Goal: Task Accomplishment & Management: Complete application form

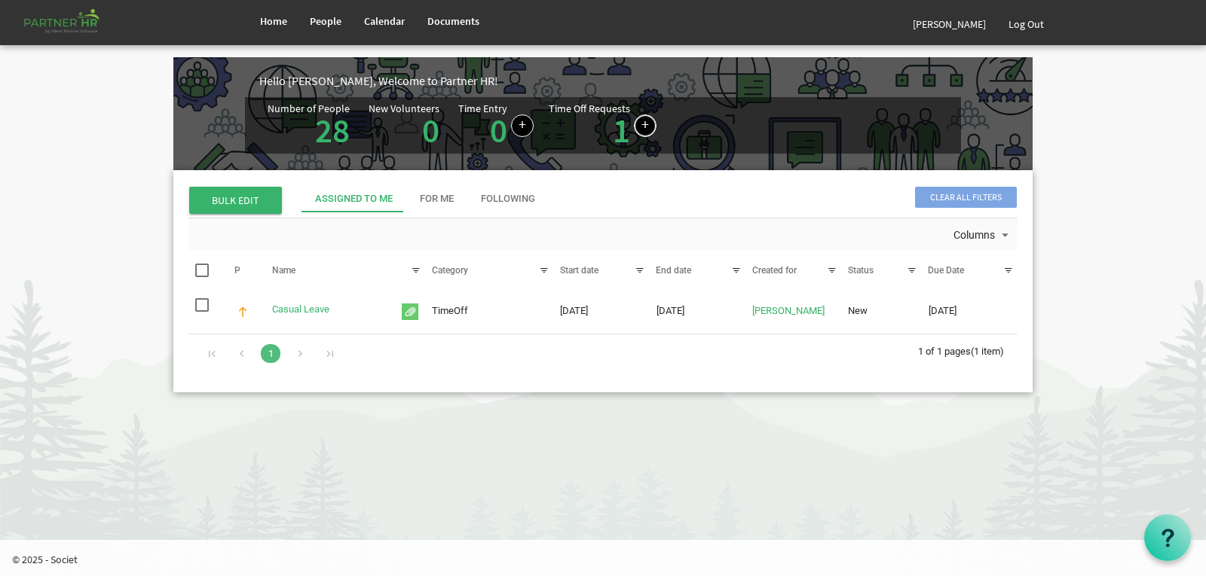
click at [634, 123] on link at bounding box center [645, 126] width 23 height 23
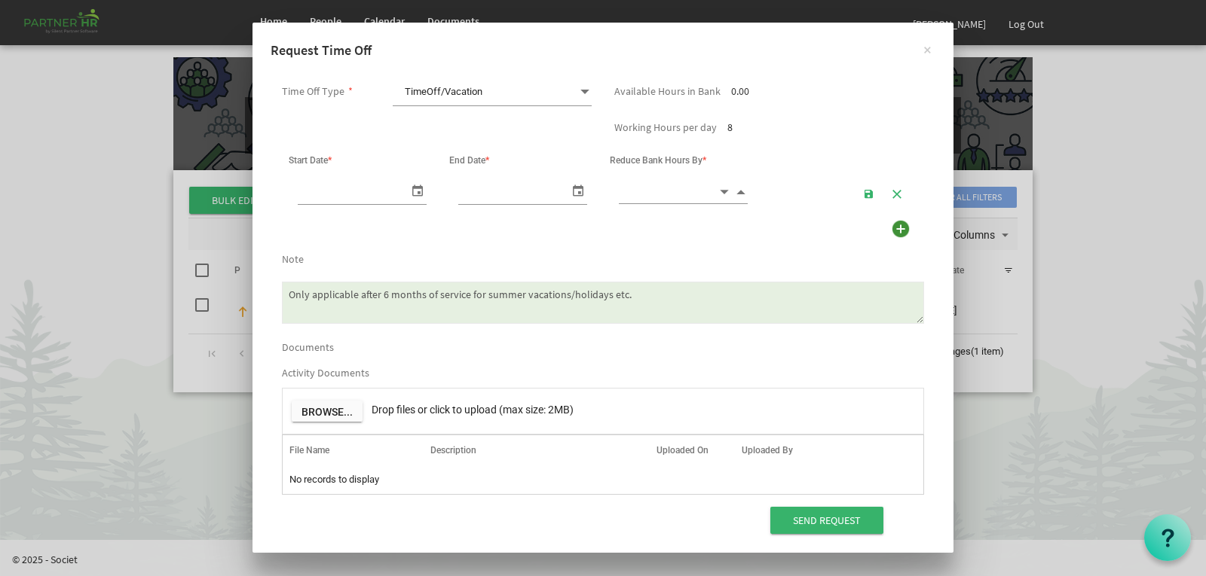
scroll to position [0, 16]
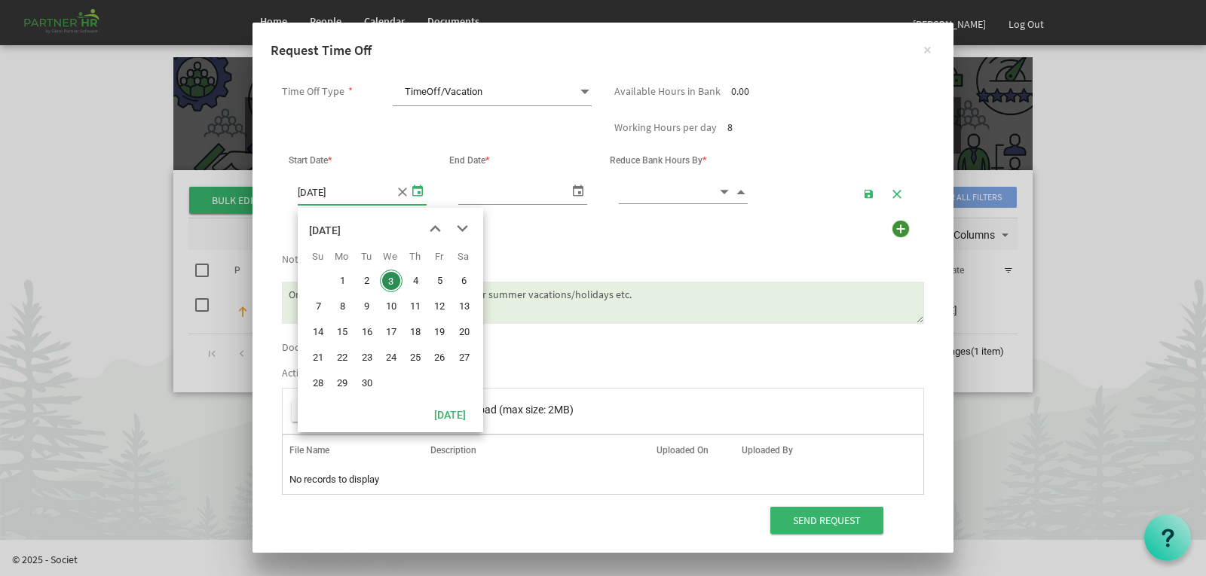
click at [418, 191] on span "select" at bounding box center [417, 190] width 18 height 22
click at [464, 279] on span "6" at bounding box center [464, 281] width 23 height 23
type input "06/09/2025"
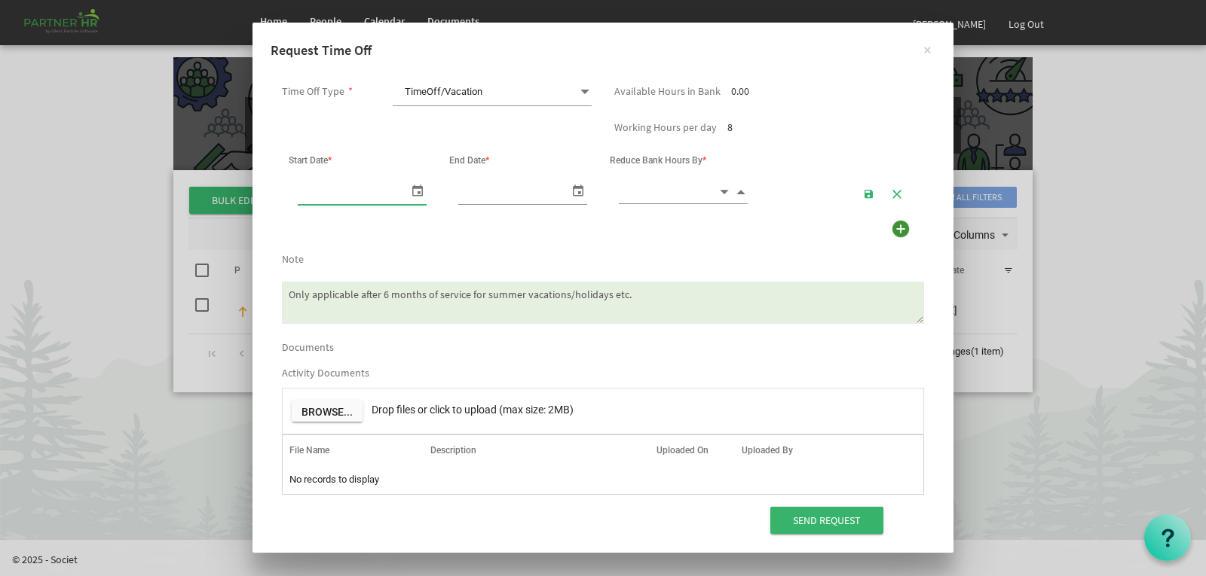
click at [402, 193] on span at bounding box center [362, 192] width 129 height 26
click at [418, 188] on span "select" at bounding box center [417, 190] width 18 height 22
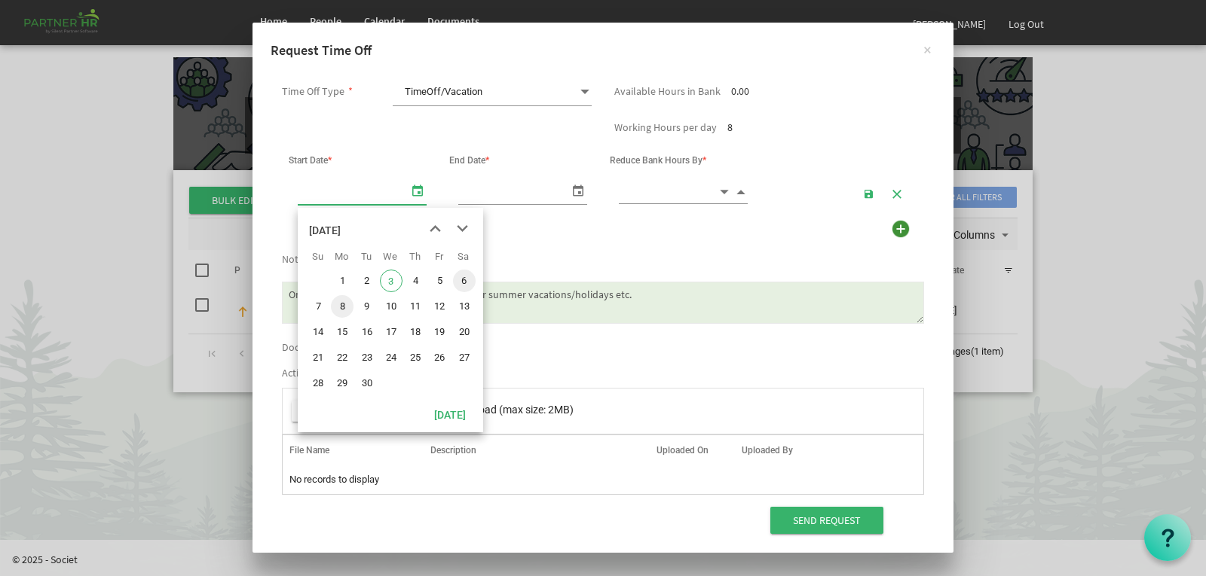
click at [340, 301] on span "8" at bounding box center [342, 306] width 23 height 23
type input "[DATE]"
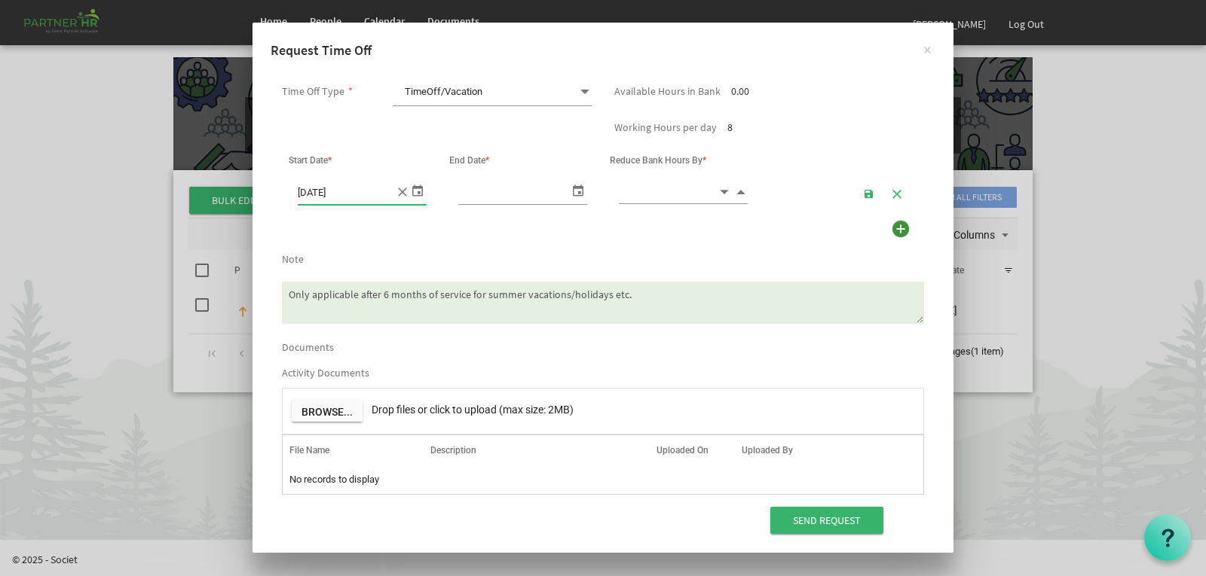
type input "[DATE]"
click at [576, 191] on span "select" at bounding box center [578, 190] width 18 height 22
click at [714, 194] on input at bounding box center [668, 191] width 99 height 23
click at [721, 190] on span "Decrement value" at bounding box center [724, 191] width 14 height 17
click at [736, 191] on span "Increment value" at bounding box center [741, 191] width 14 height 17
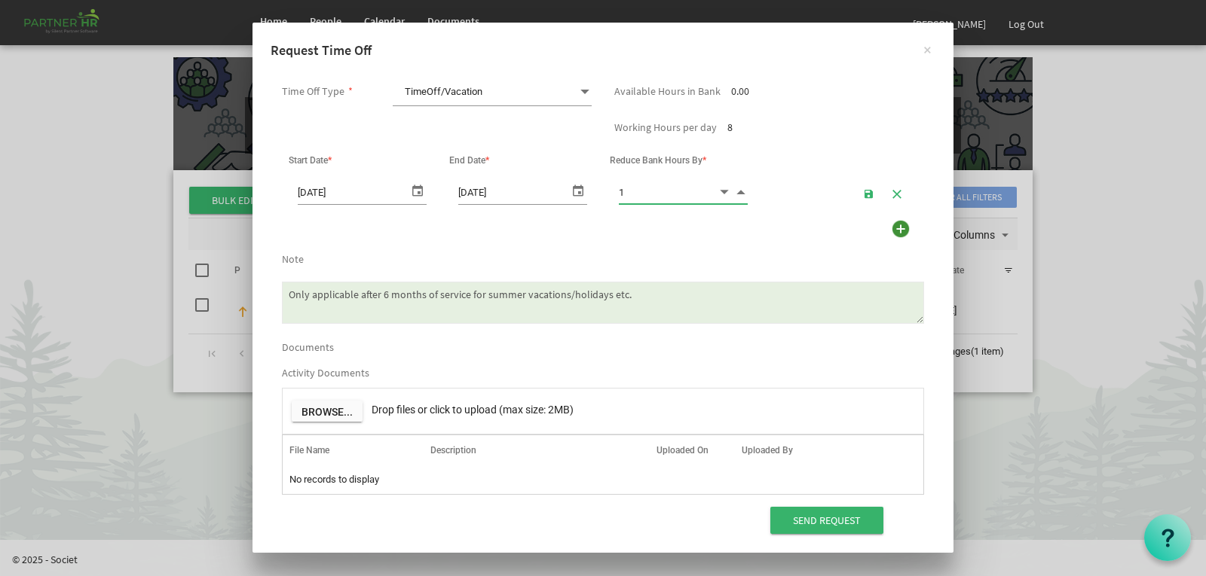
click at [736, 191] on span "Increment value" at bounding box center [741, 191] width 14 height 17
type input "4.00"
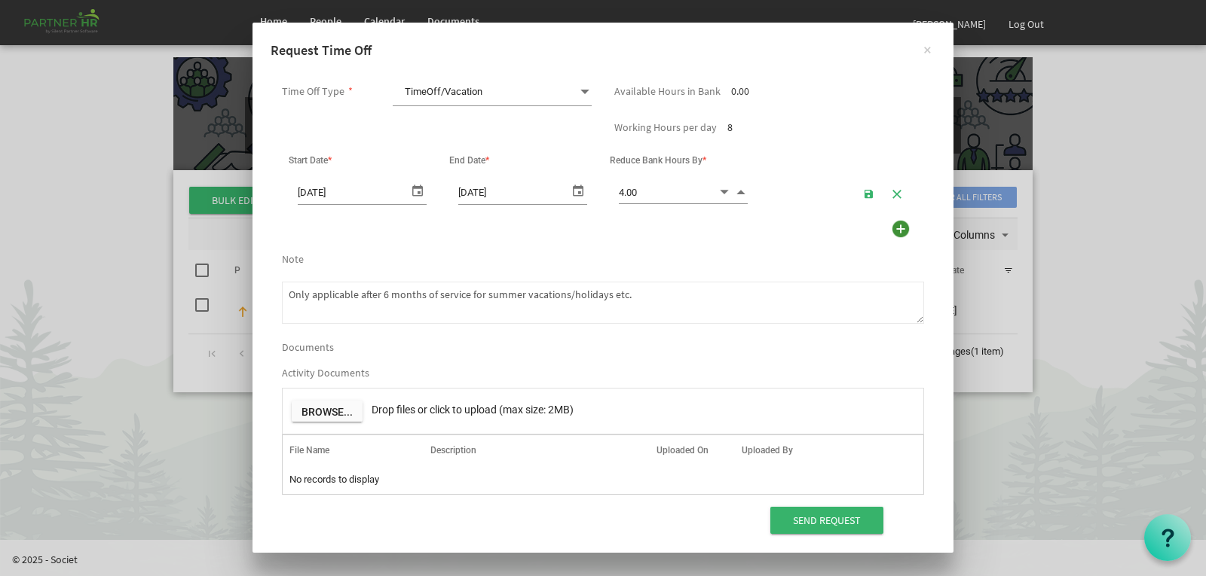
drag, startPoint x: 655, startPoint y: 298, endPoint x: 266, endPoint y: 307, distance: 388.9
click at [266, 307] on div "Time Off Type * TimeOff/Vacation TimeOff/Vacation Available Hours in Bank 0.00 …" at bounding box center [602, 306] width 701 height 493
type textarea "L"
type textarea "Kindly grant me leave for my MA exam."
click at [582, 92] on span at bounding box center [585, 91] width 14 height 21
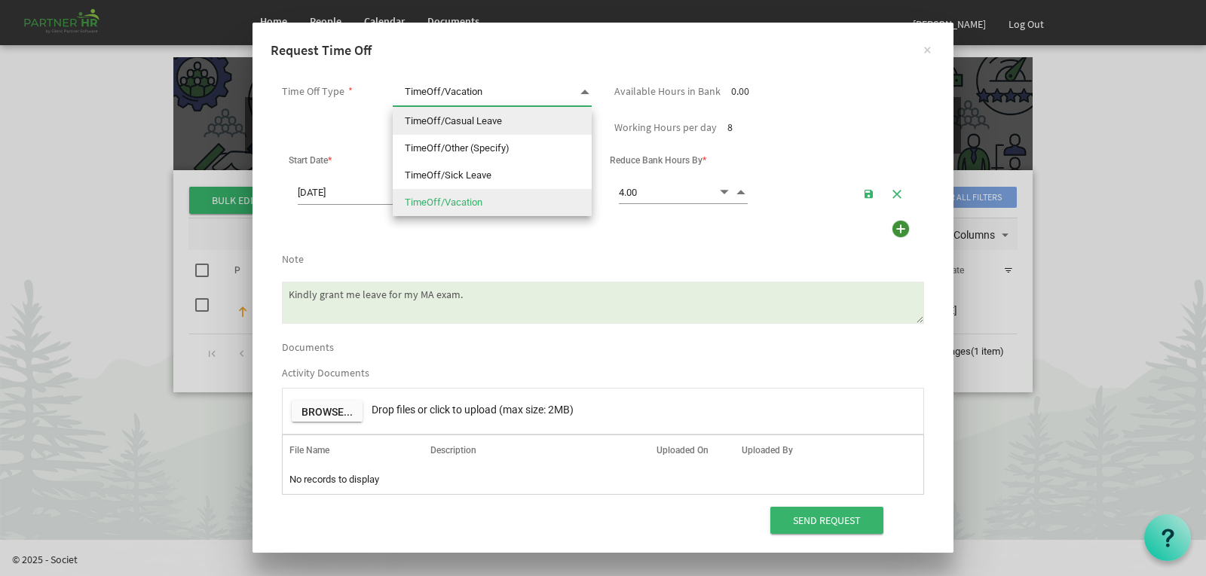
click at [520, 126] on li "TimeOff/Casual Leave" at bounding box center [492, 121] width 199 height 27
type input "TimeOff/Casual Leave"
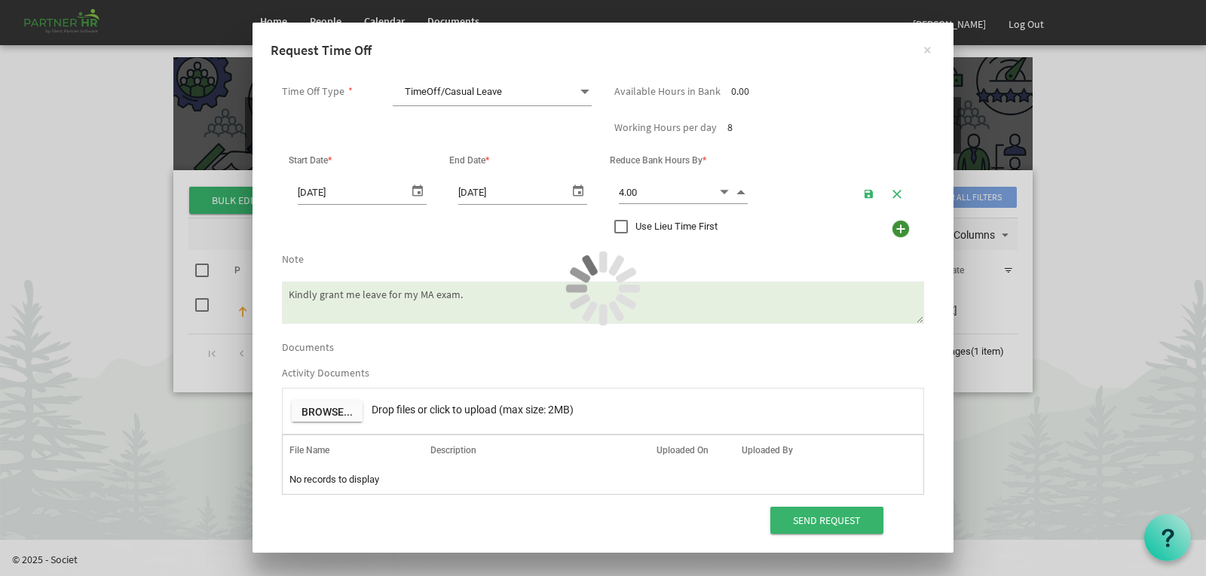
click at [582, 90] on div at bounding box center [603, 288] width 1206 height 576
click at [587, 90] on div "Hello Deepti Mayee, Welcome to Partner HR! Number of People 28 New Volunteers 0…" at bounding box center [603, 209] width 882 height 388
click at [585, 90] on span at bounding box center [585, 91] width 14 height 21
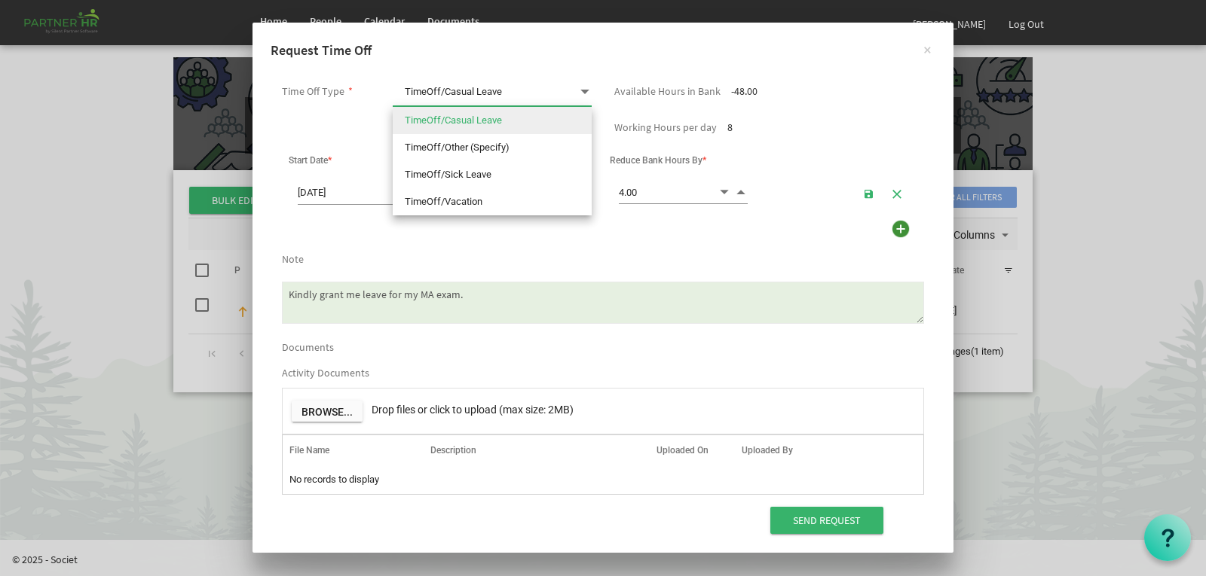
click at [585, 90] on span at bounding box center [585, 91] width 14 height 21
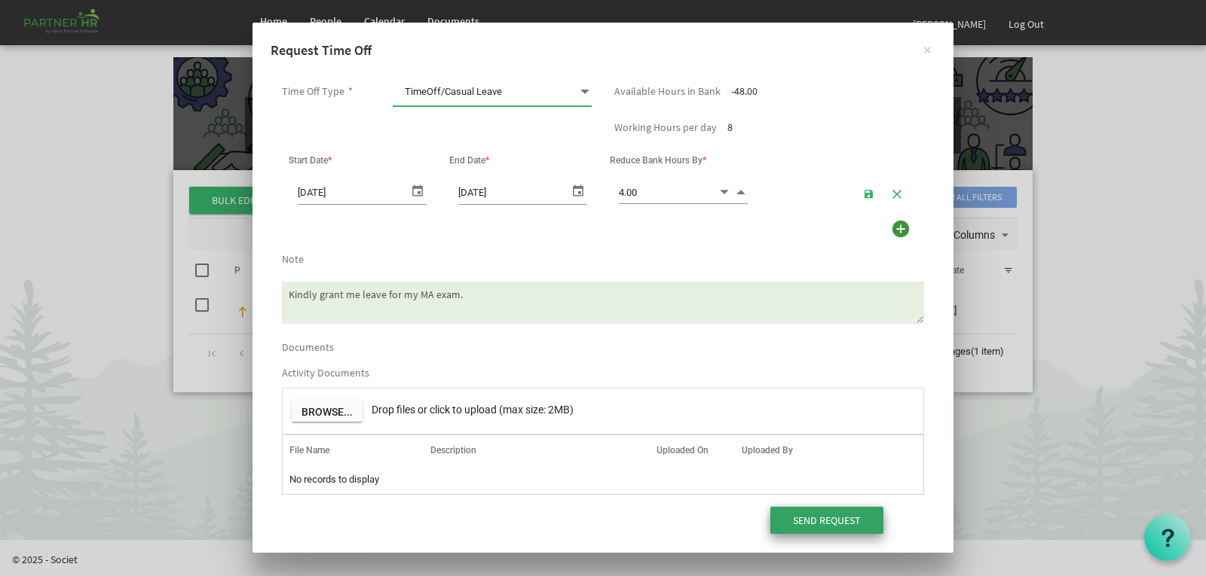
click at [805, 521] on input "Send Request" at bounding box center [826, 520] width 113 height 27
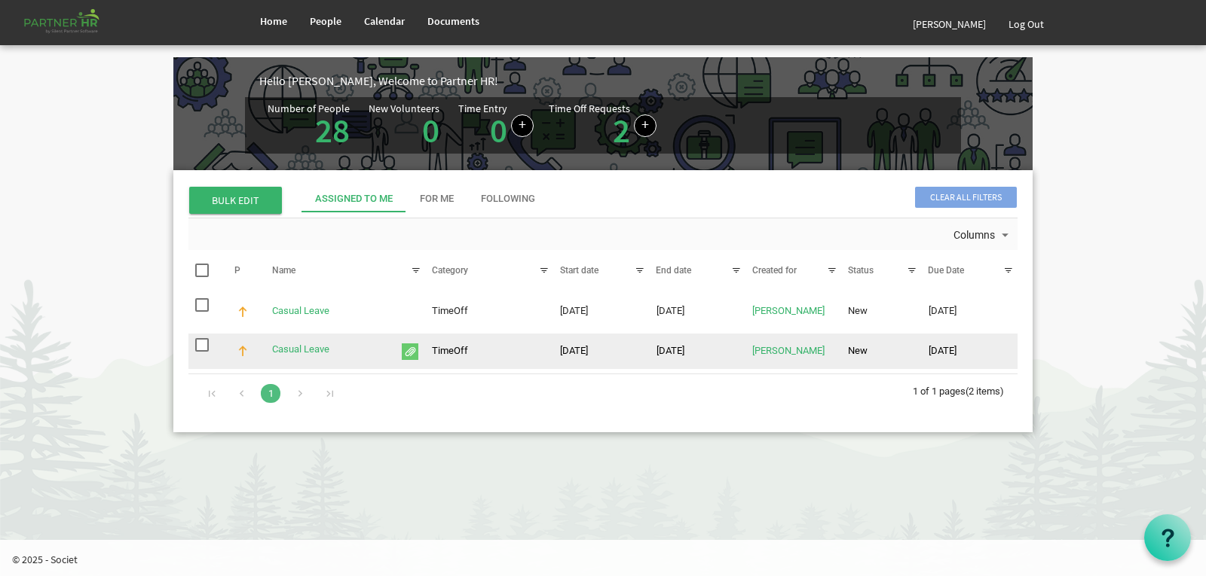
click at [926, 356] on td "13/08/2025" at bounding box center [970, 351] width 96 height 35
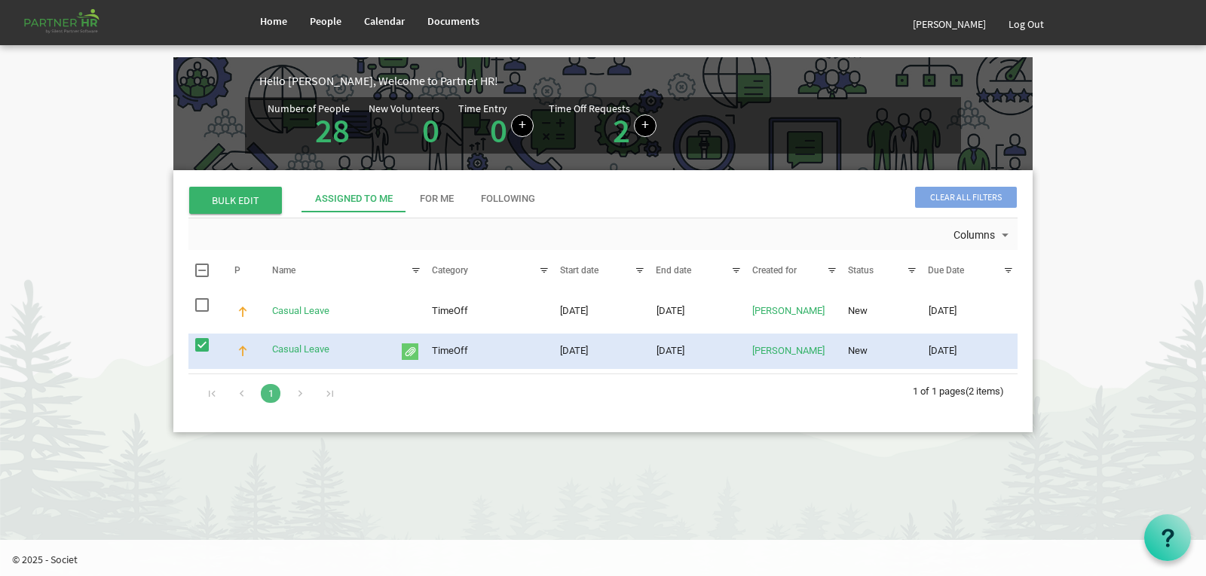
click at [239, 454] on body "Home People Calendar" at bounding box center [603, 229] width 1206 height 458
click at [198, 344] on span "checkbox" at bounding box center [202, 345] width 14 height 14
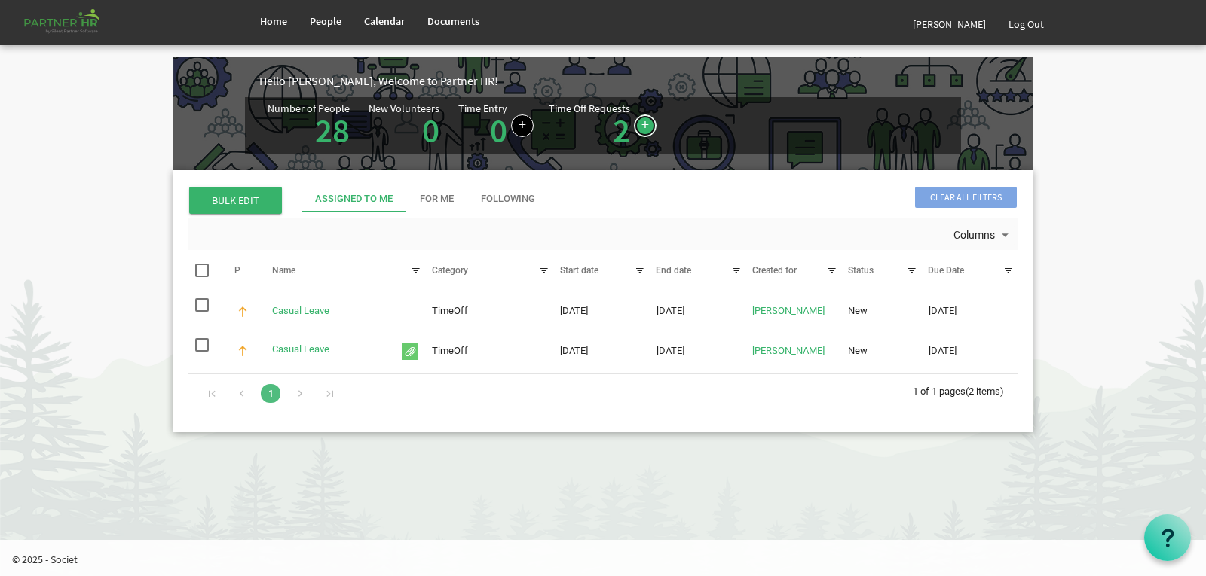
click at [634, 124] on link at bounding box center [645, 126] width 23 height 23
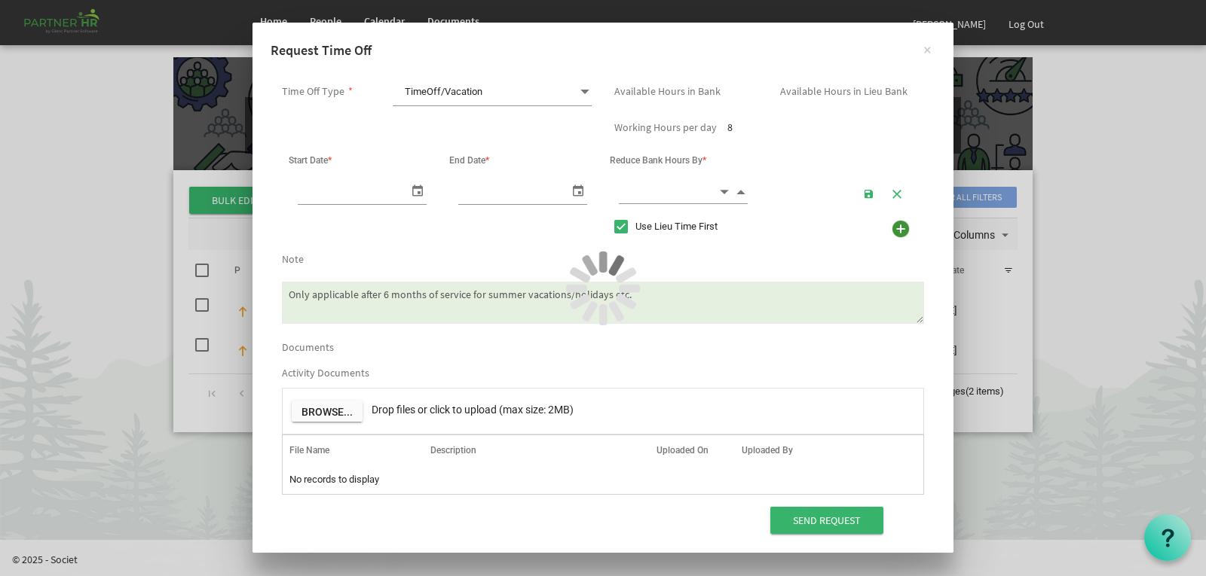
scroll to position [0, 16]
click at [421, 184] on span "select" at bounding box center [417, 190] width 18 height 22
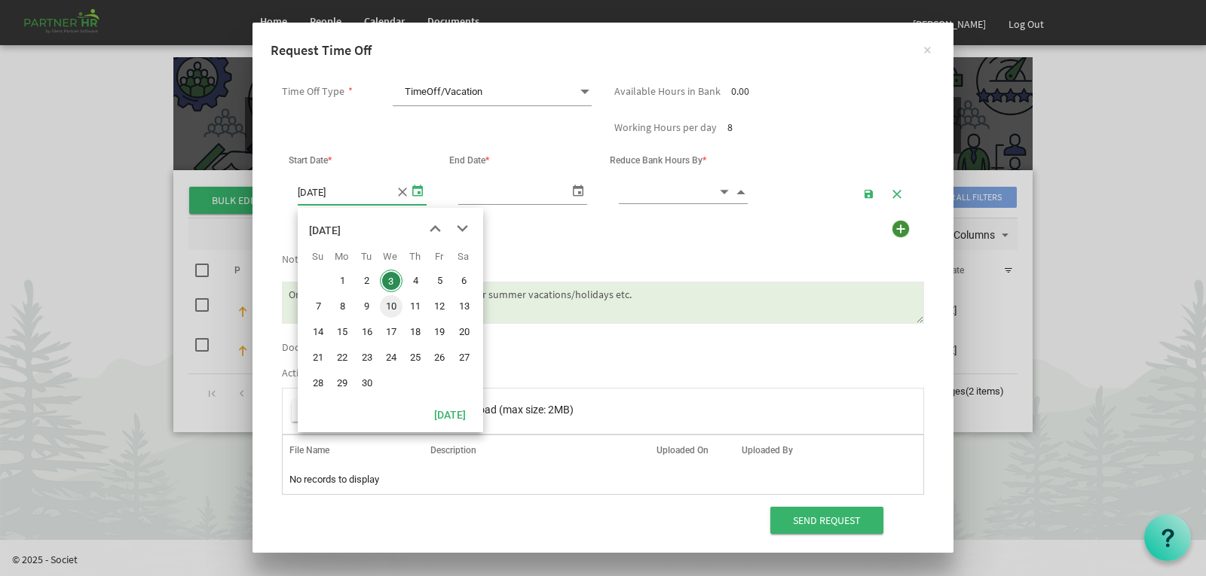
click at [395, 301] on span "10" at bounding box center [391, 306] width 23 height 23
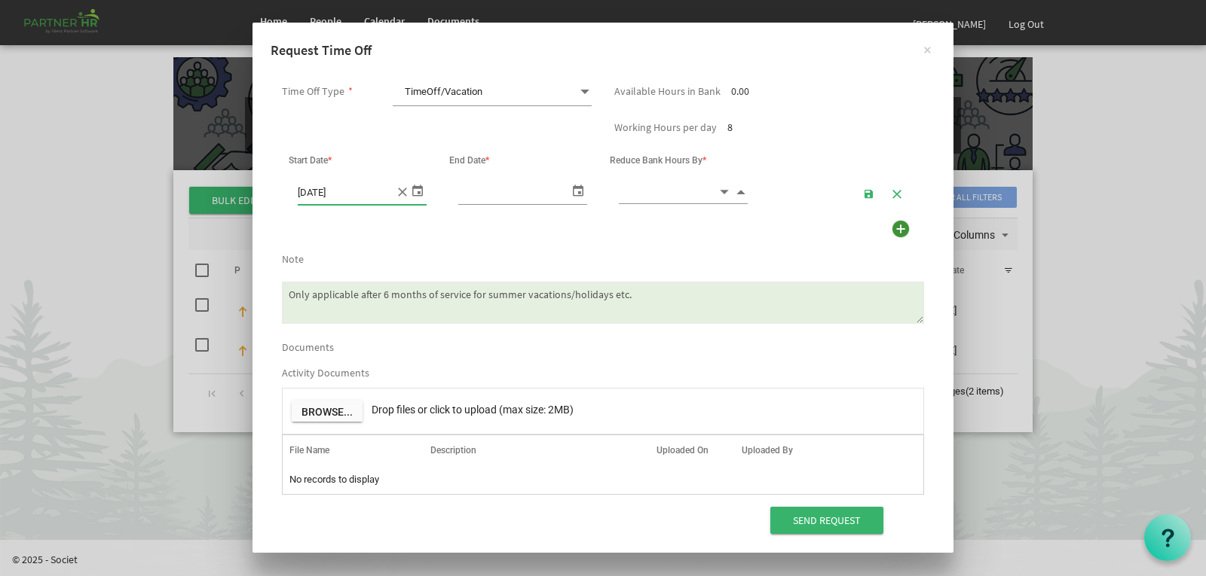
type input "10/09/2025"
click at [575, 190] on span "select" at bounding box center [578, 190] width 18 height 22
click at [698, 191] on input at bounding box center [668, 191] width 99 height 23
click at [738, 194] on span "Increment value" at bounding box center [741, 191] width 14 height 17
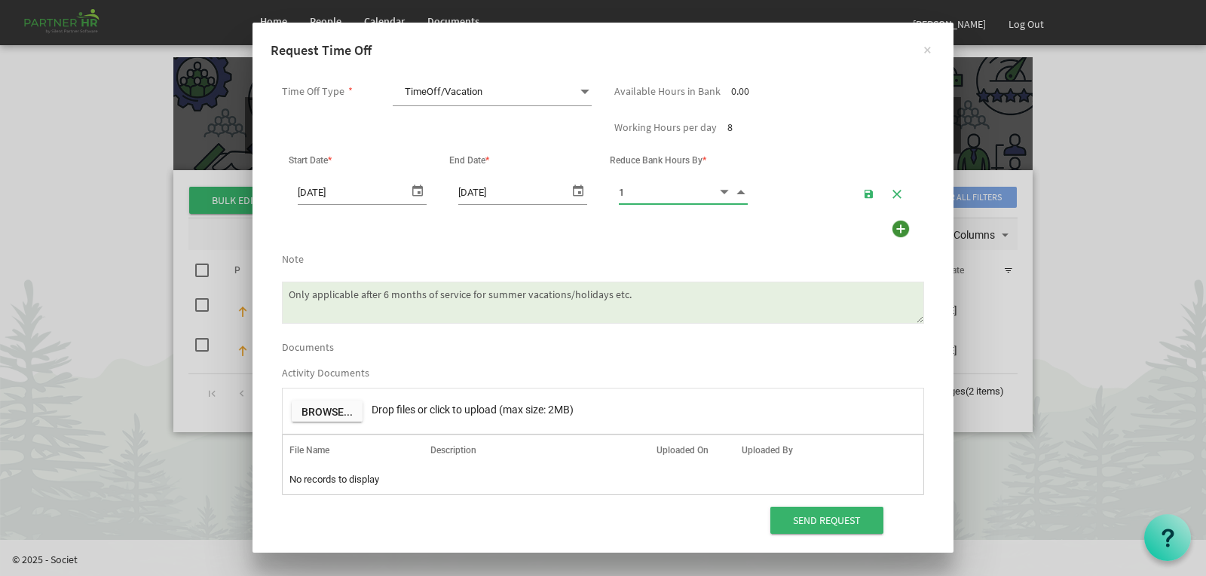
click at [738, 194] on span "Increment value" at bounding box center [741, 191] width 14 height 17
type input "4.00"
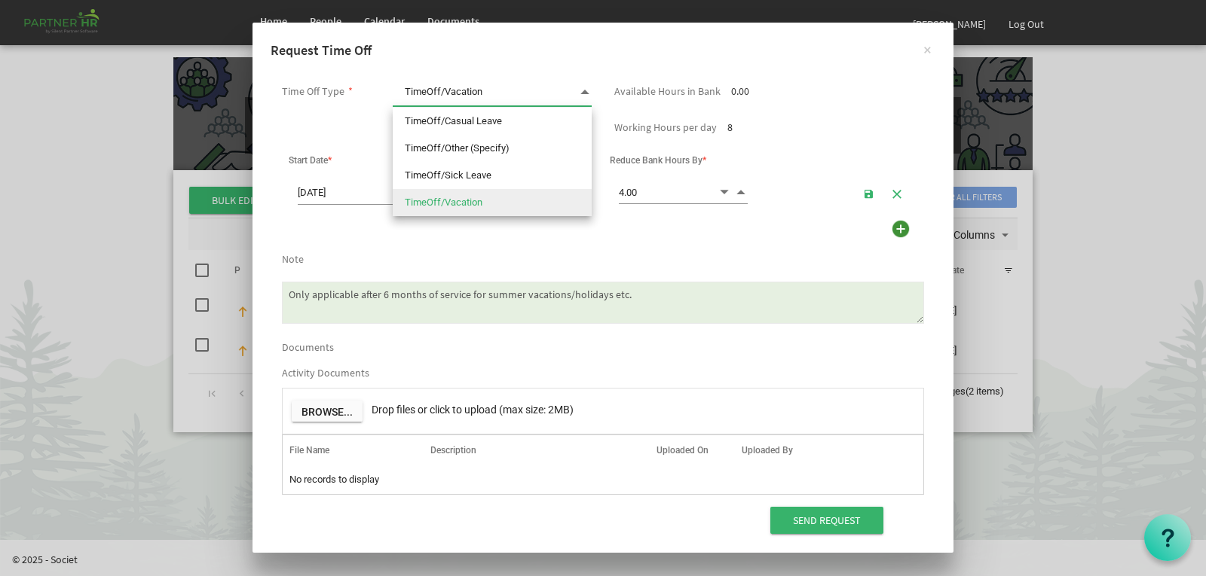
click at [572, 90] on span "TimeOff/Vacation TimeOff/Vacation" at bounding box center [492, 92] width 199 height 28
click at [509, 121] on li "TimeOff/Casual Leave" at bounding box center [492, 121] width 199 height 27
type input "TimeOff/Casual Leave"
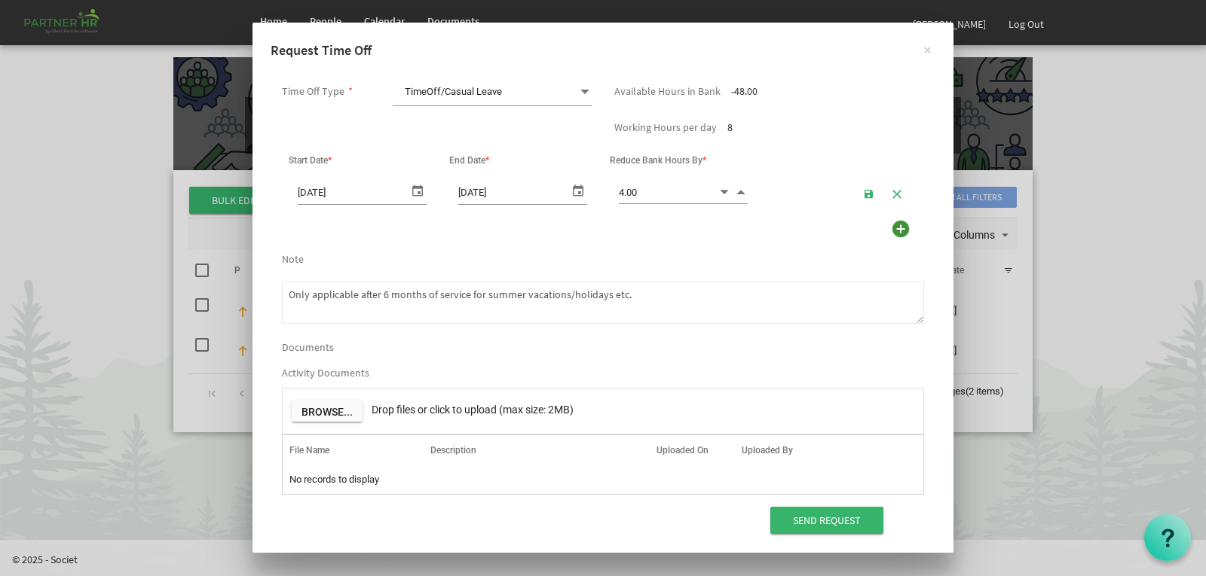
click at [444, 295] on textarea "Only applicable after 6 months of service for summer vacations/holidays etc." at bounding box center [603, 303] width 642 height 42
click at [540, 292] on textarea "Only applicable after 6 months of service for summer vacations/holidays etc." at bounding box center [603, 303] width 642 height 42
drag, startPoint x: 699, startPoint y: 290, endPoint x: 256, endPoint y: 307, distance: 442.7
click at [256, 307] on div "Time Off Type * TimeOff/Casual Leave TimeOff/Casual Leave Available Hours in Ba…" at bounding box center [602, 306] width 701 height 493
type textarea "k"
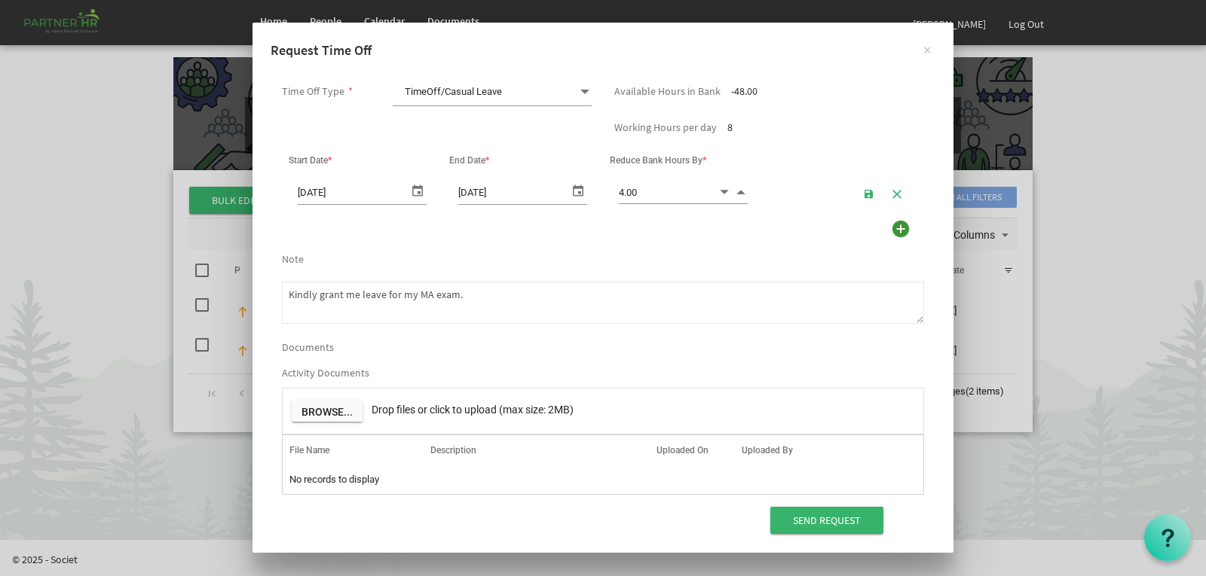
drag, startPoint x: 491, startPoint y: 296, endPoint x: 212, endPoint y: 291, distance: 278.9
click at [212, 291] on div "× Request Time Off Time Off Type * TimeOff/Casual Leave TimeOff/Casual Leave Av…" at bounding box center [603, 288] width 1206 height 576
type textarea "Kindly grant me leave for my MA exam."
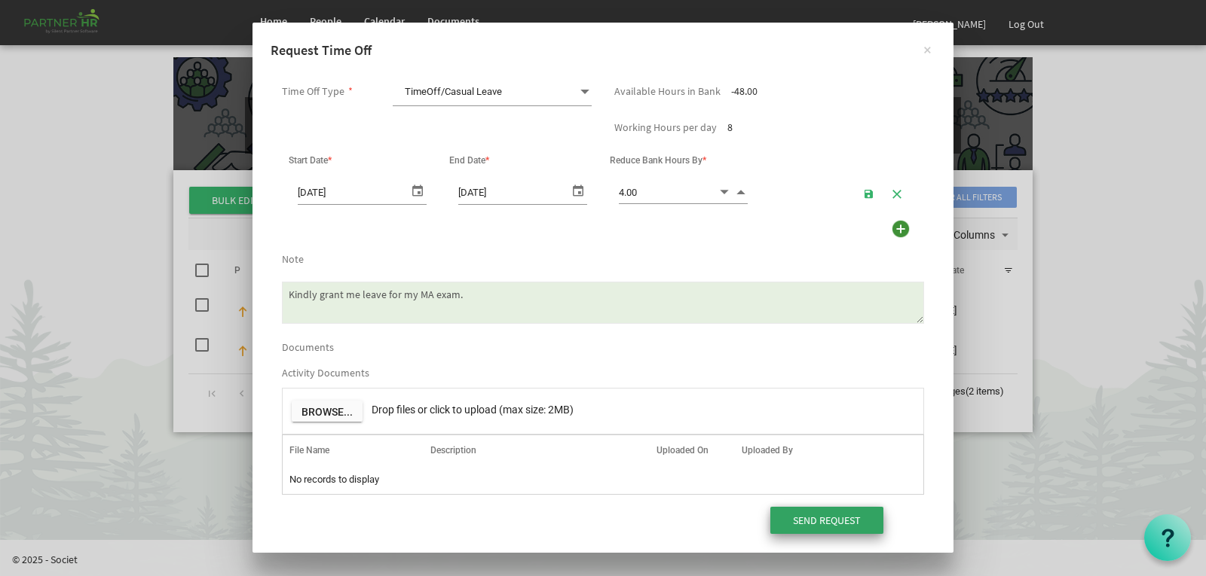
click at [799, 524] on input "Send Request" at bounding box center [826, 520] width 113 height 27
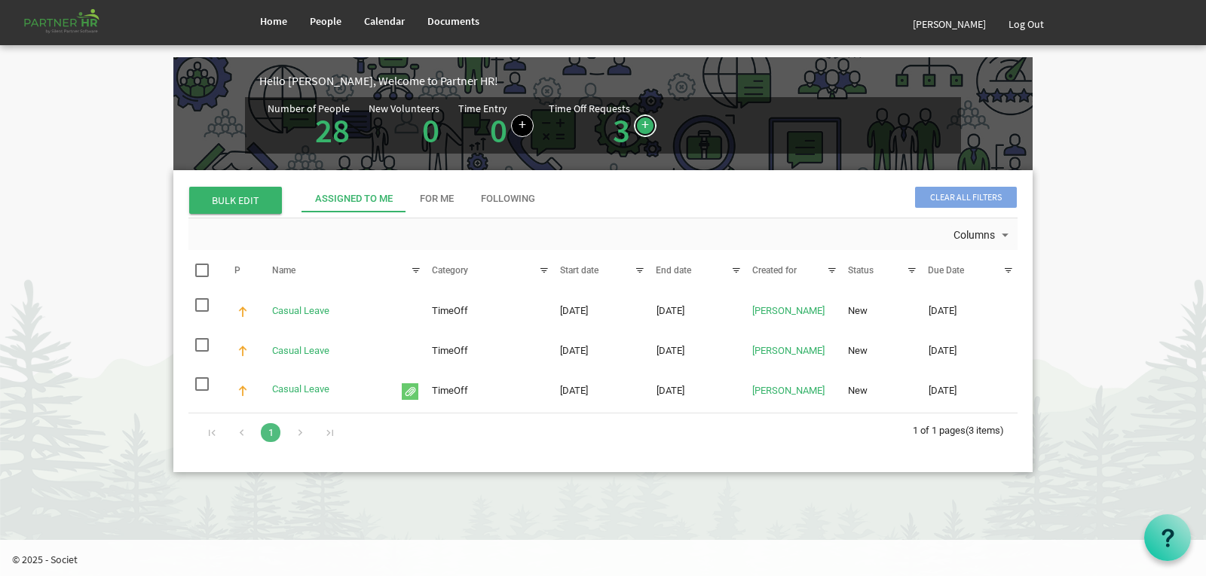
click at [634, 128] on link at bounding box center [645, 126] width 23 height 23
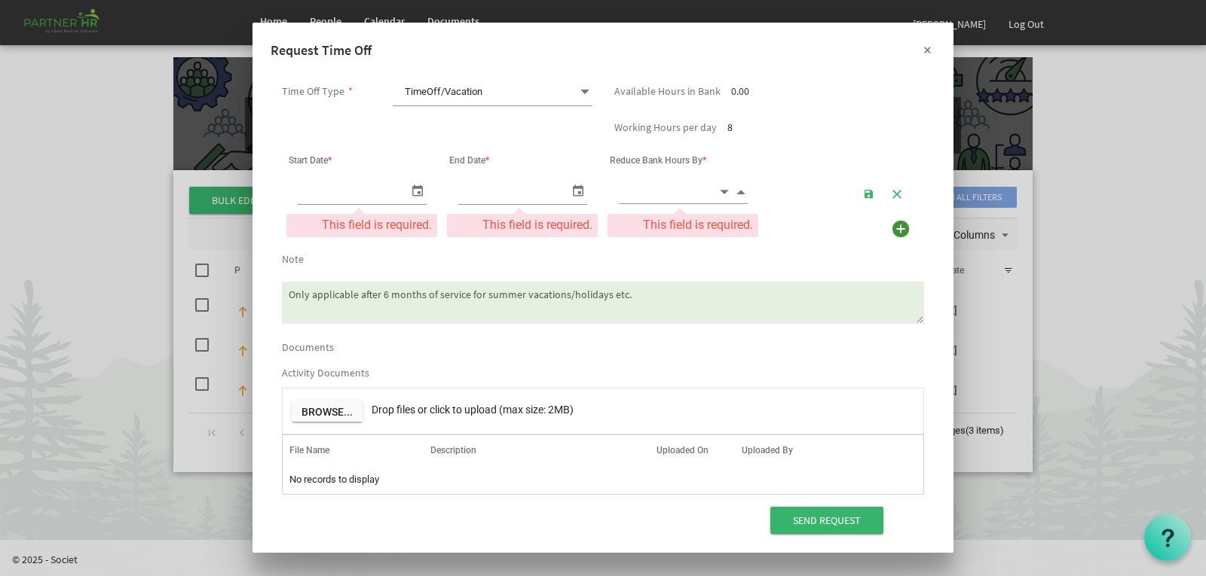
click at [926, 52] on button "×" at bounding box center [927, 49] width 38 height 38
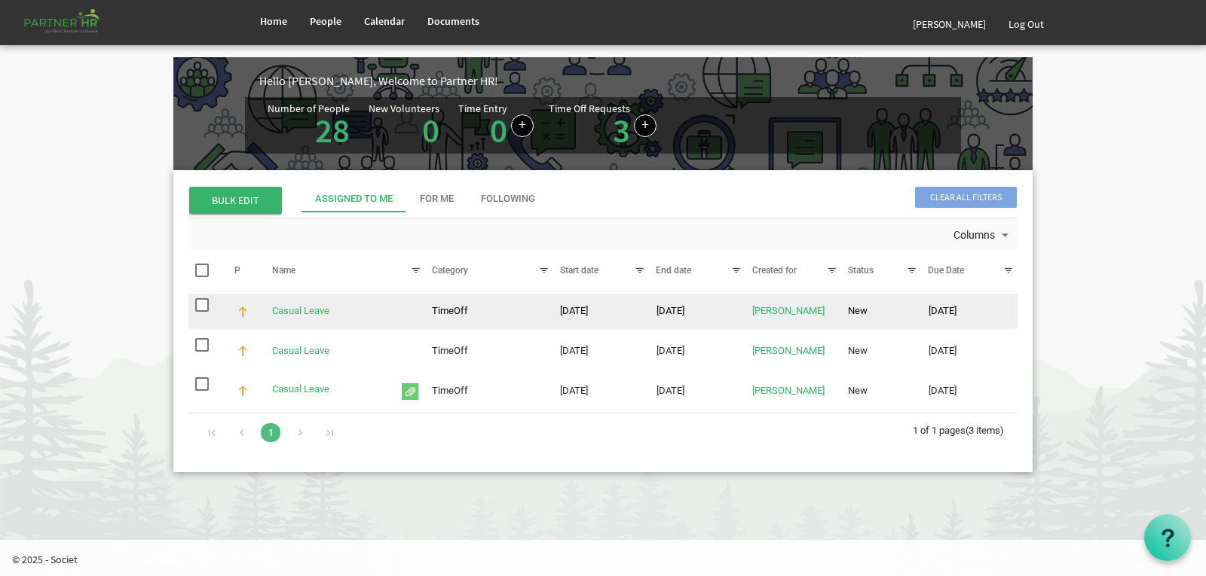
click at [442, 313] on td "TimeOff" at bounding box center [489, 311] width 128 height 35
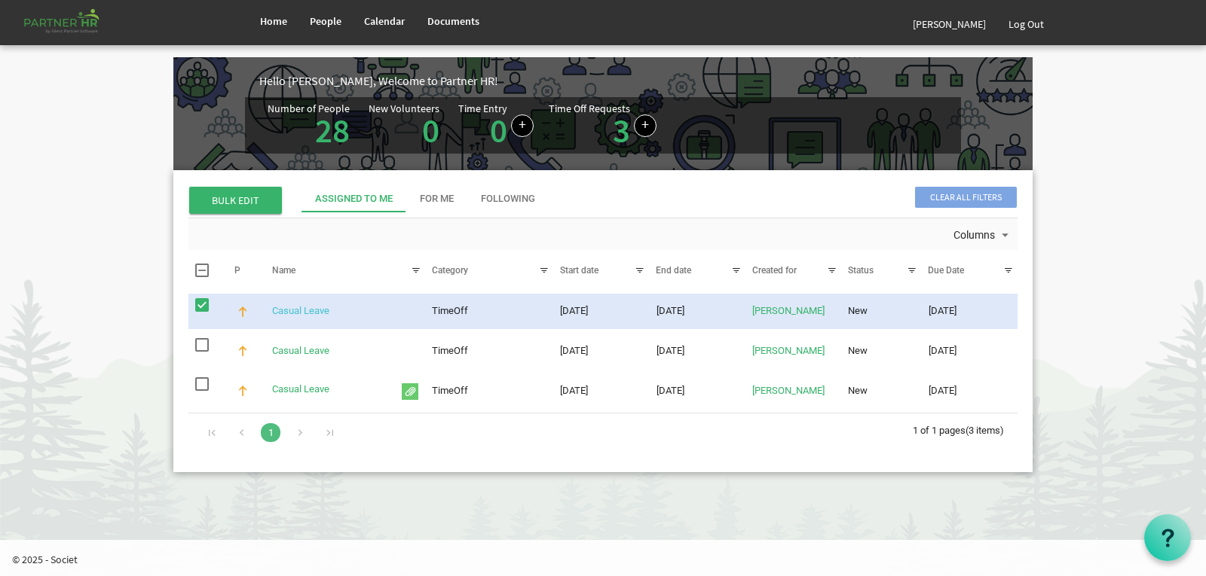
click at [313, 313] on link "Casual Leave" at bounding box center [300, 310] width 57 height 11
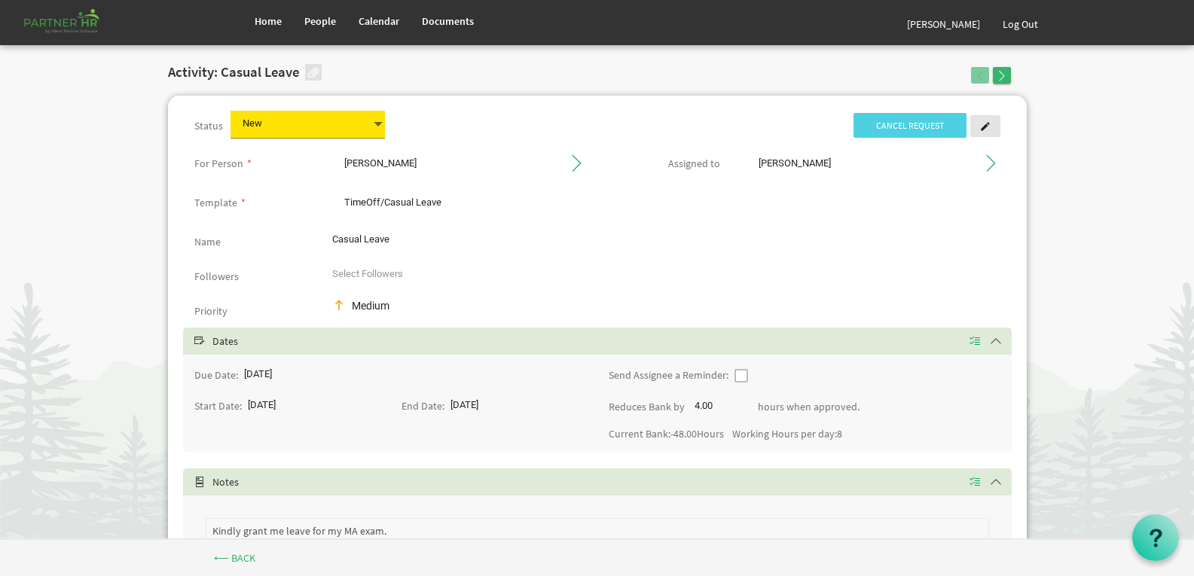
click at [983, 127] on span at bounding box center [985, 126] width 11 height 11
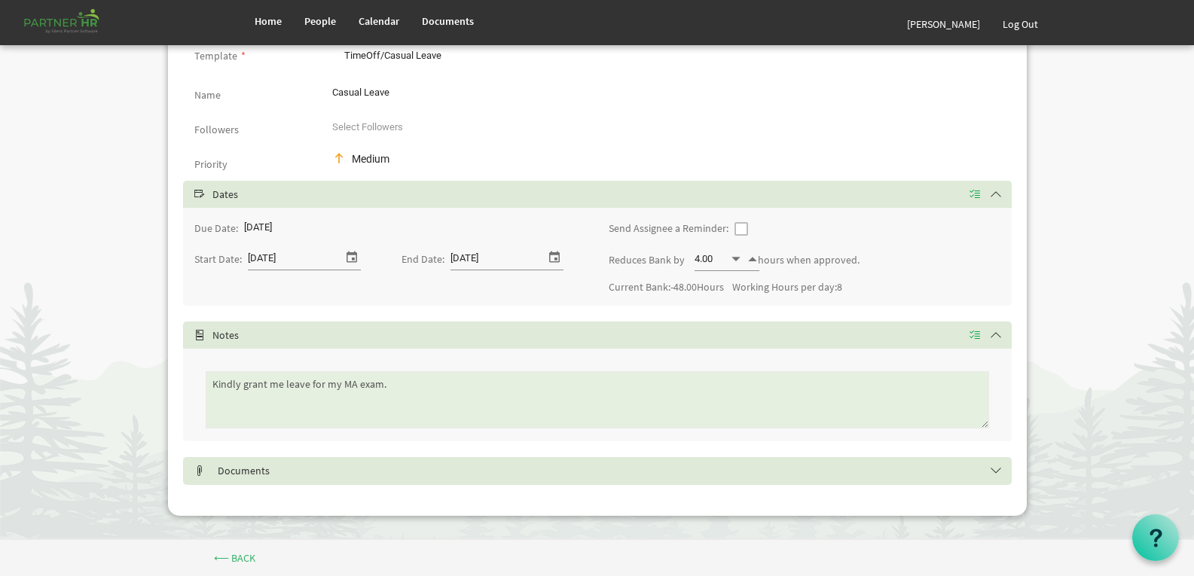
scroll to position [148, 0]
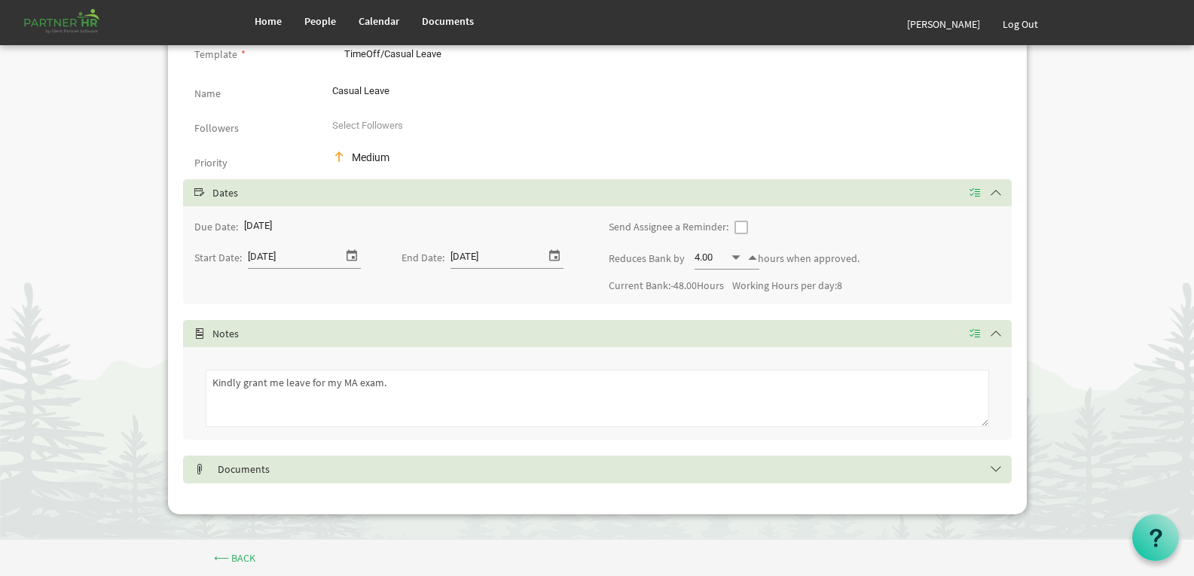
click at [282, 381] on textarea "Kindly grant me leave for my MA exam." at bounding box center [598, 398] width 784 height 57
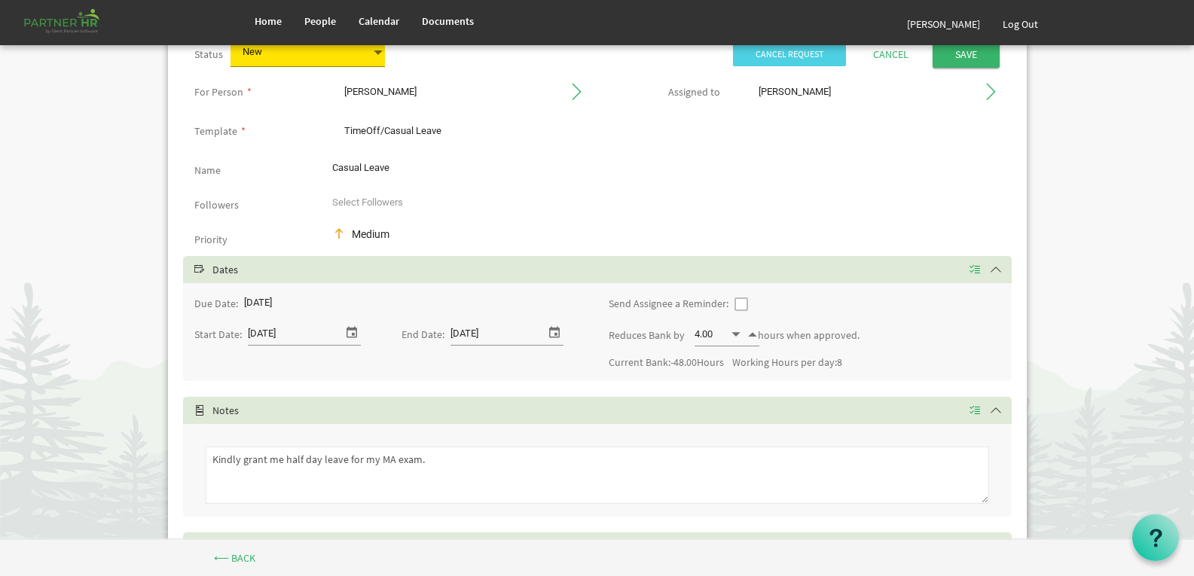
scroll to position [0, 0]
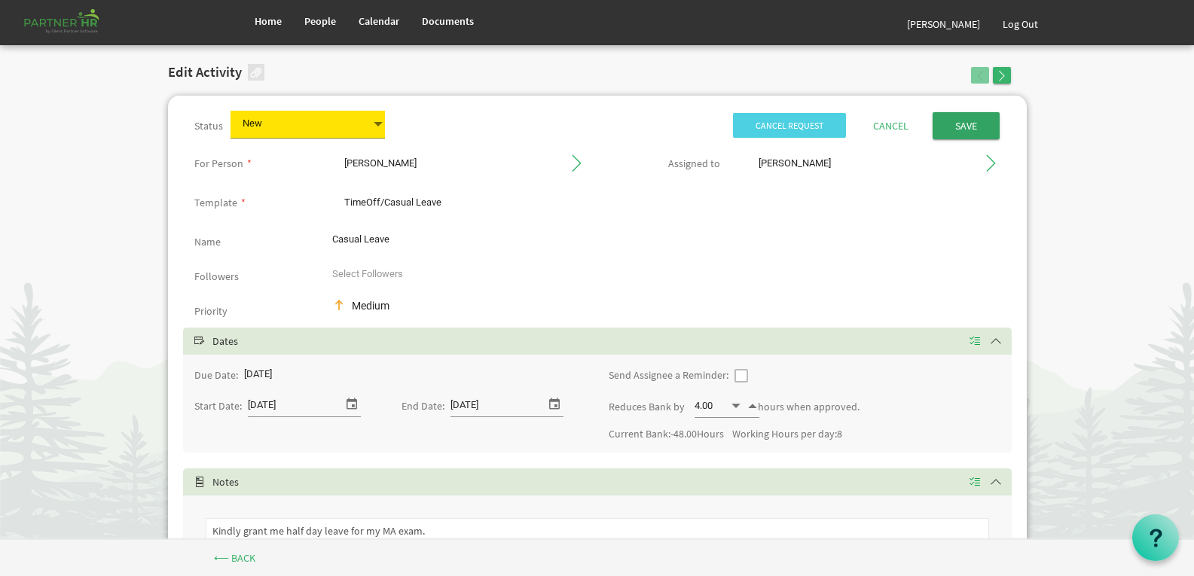
type textarea "Kindly grant me half day leave for my MA exam."
click at [966, 126] on input "Save" at bounding box center [966, 125] width 67 height 27
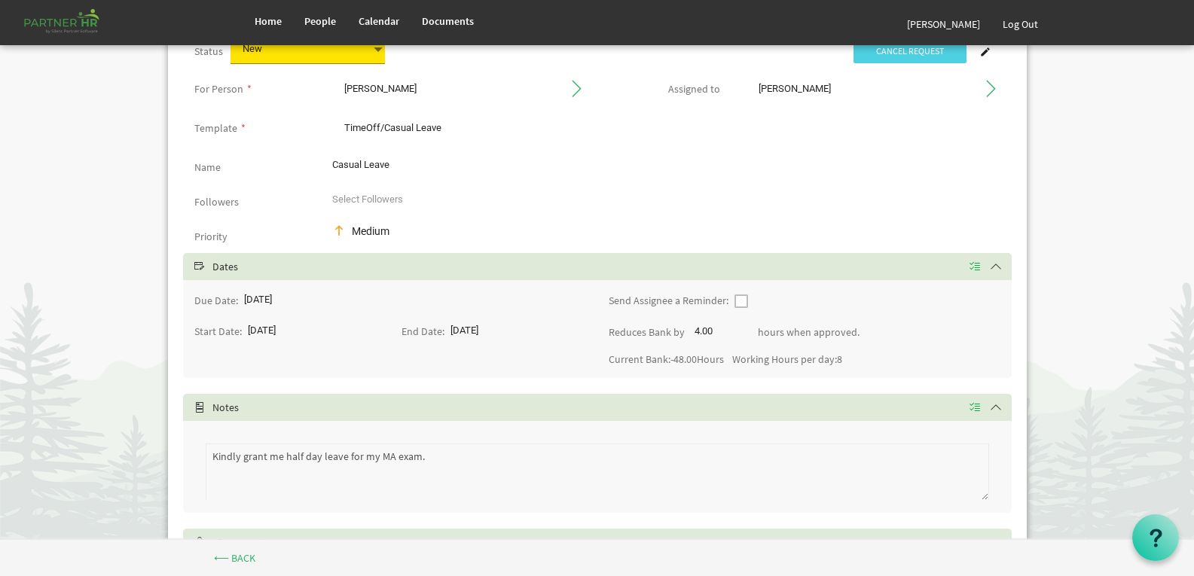
scroll to position [75, 0]
click at [200, 461] on div "Kindly grant me half day leave for my MA exam." at bounding box center [597, 466] width 806 height 92
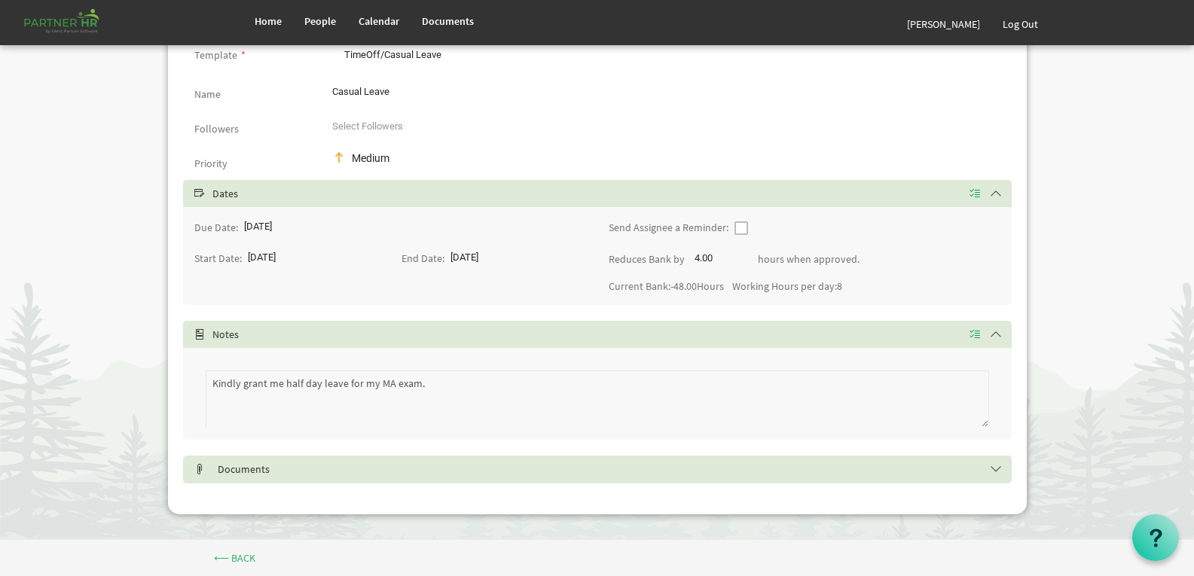
scroll to position [0, 0]
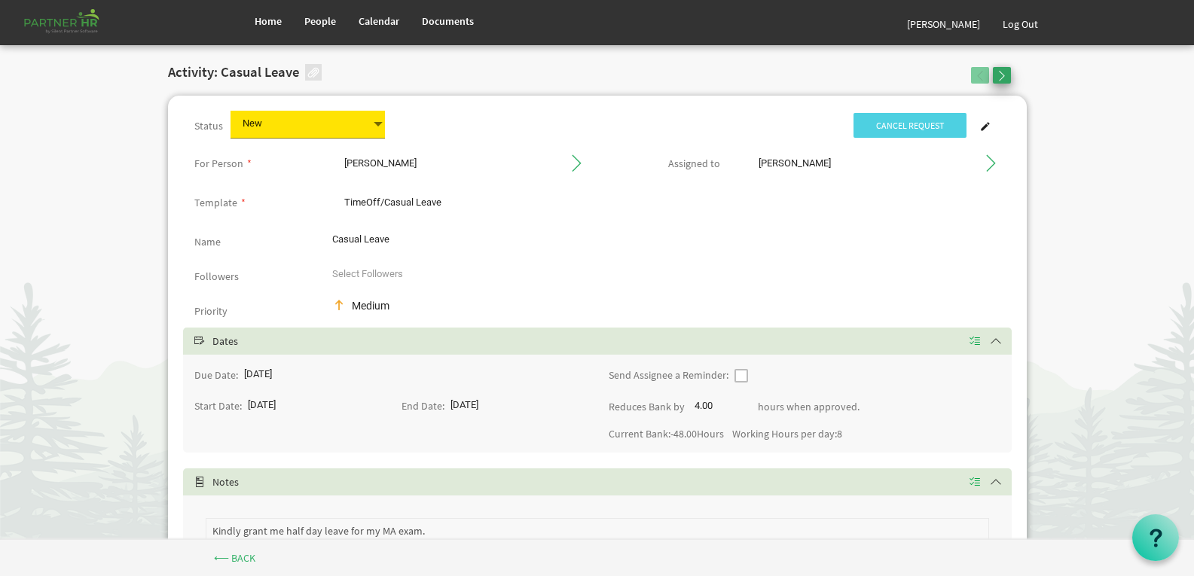
click at [1003, 76] on span "button" at bounding box center [1002, 76] width 11 height 11
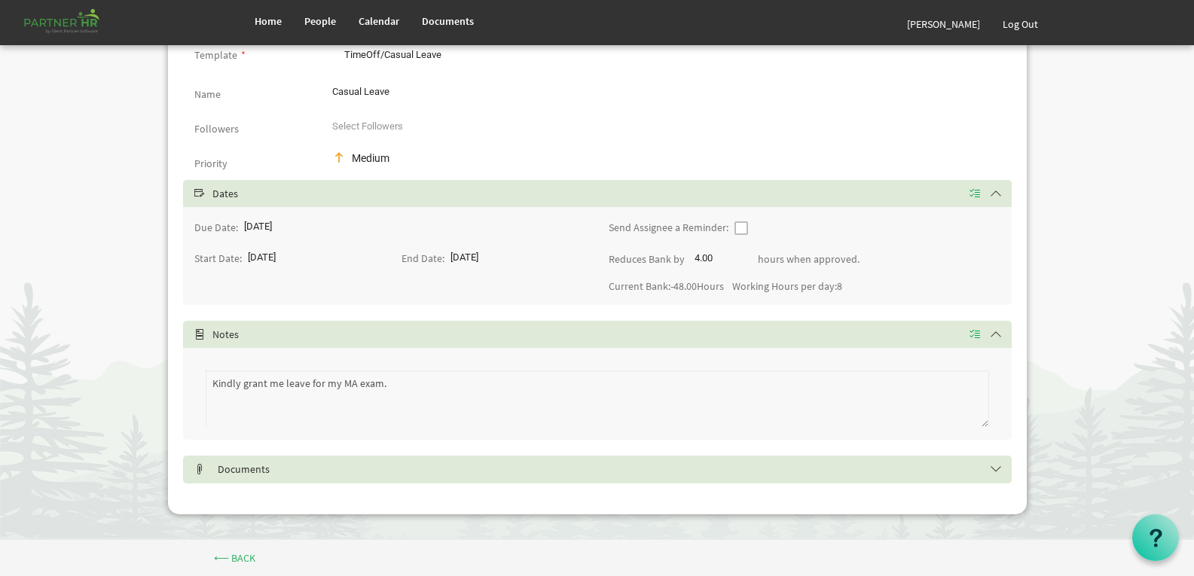
click at [170, 378] on div "Status New New Cancel Request For Person * [PERSON_NAME] [PERSON_NAME] [PERSON_…" at bounding box center [597, 231] width 859 height 567
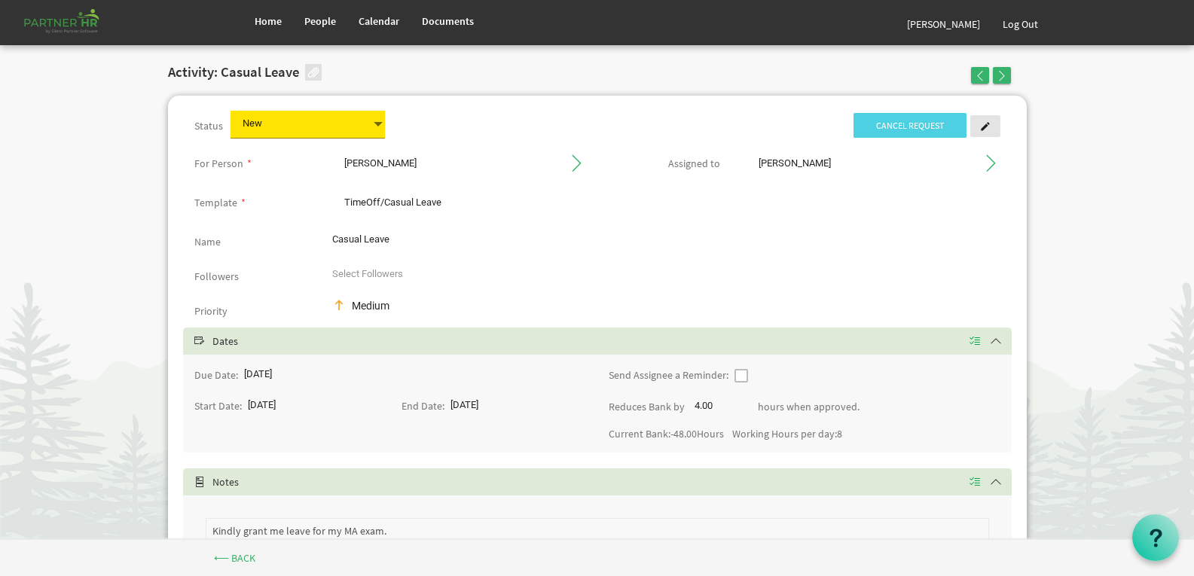
click at [990, 129] on span at bounding box center [985, 126] width 11 height 11
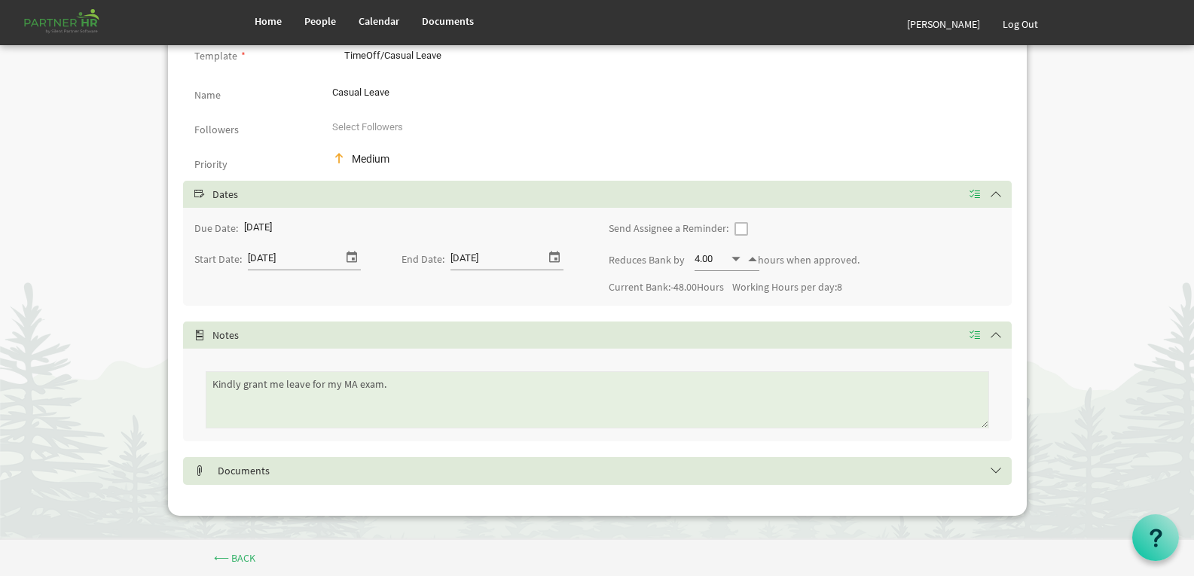
scroll to position [148, 0]
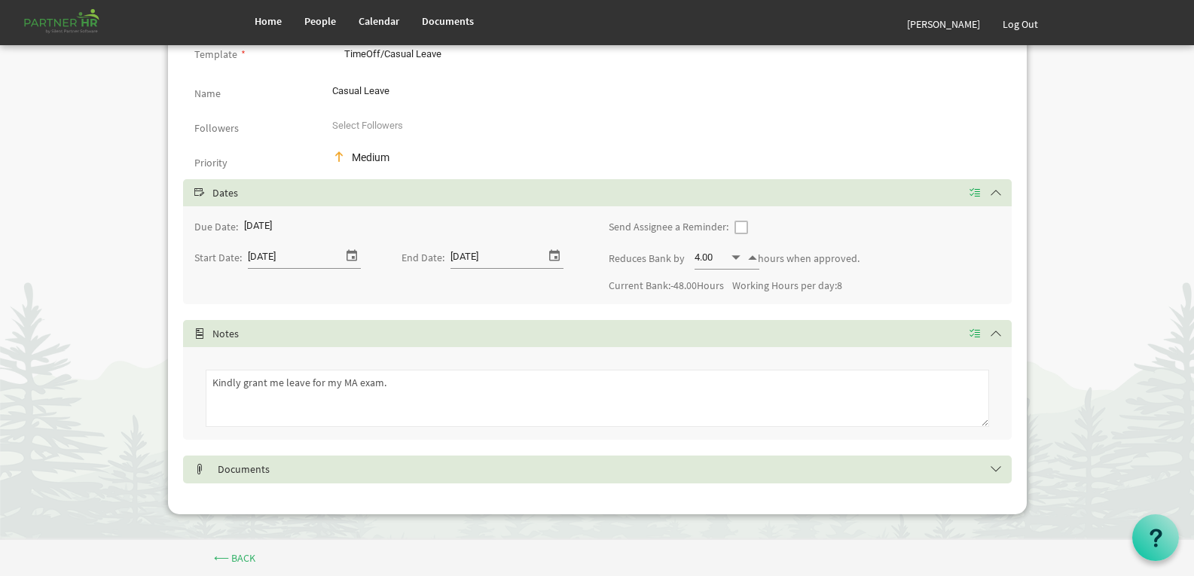
drag, startPoint x: 414, startPoint y: 382, endPoint x: 131, endPoint y: 405, distance: 284.3
click at [131, 405] on body "Home People Calendar" at bounding box center [597, 196] width 1194 height 689
paste textarea "half day"
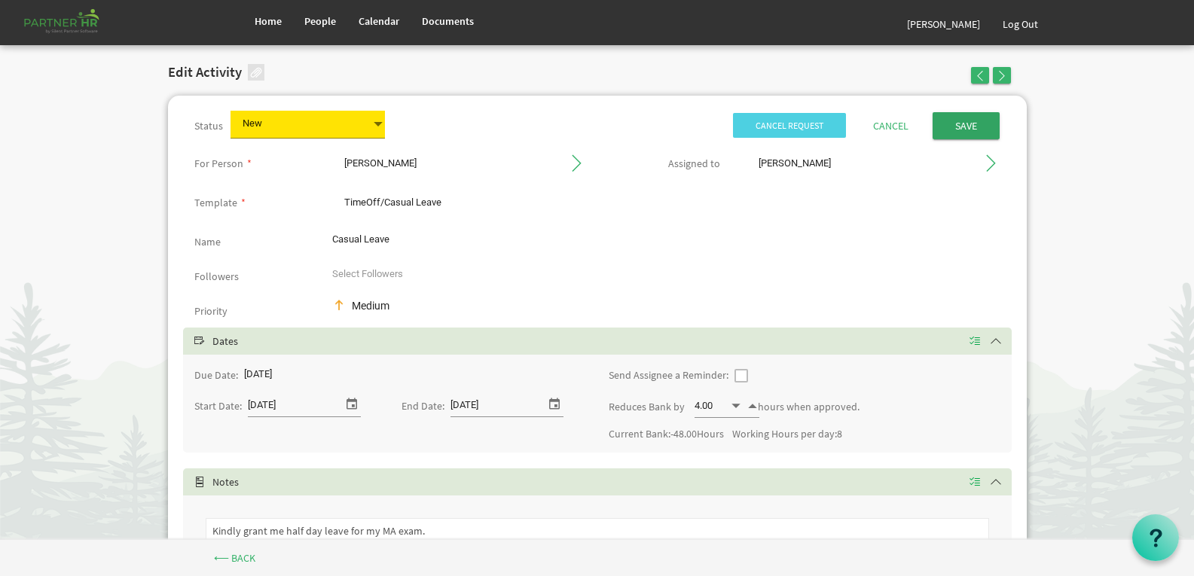
type textarea "Kindly grant me half day leave for my MA exam."
click at [952, 128] on input "Save" at bounding box center [966, 125] width 67 height 27
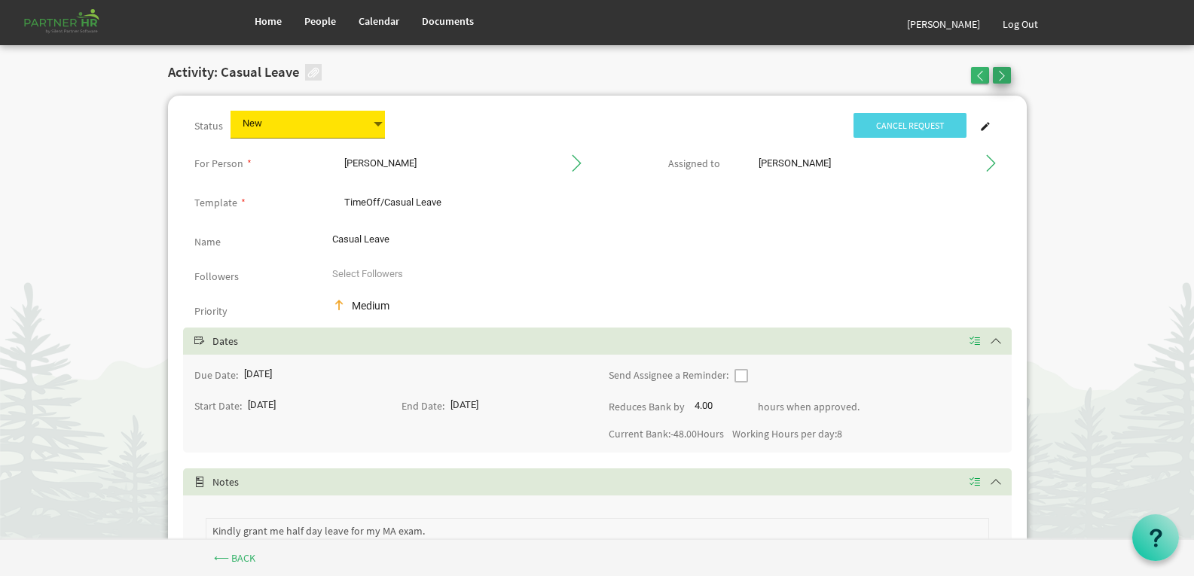
click at [1007, 77] on span "button" at bounding box center [1002, 76] width 11 height 11
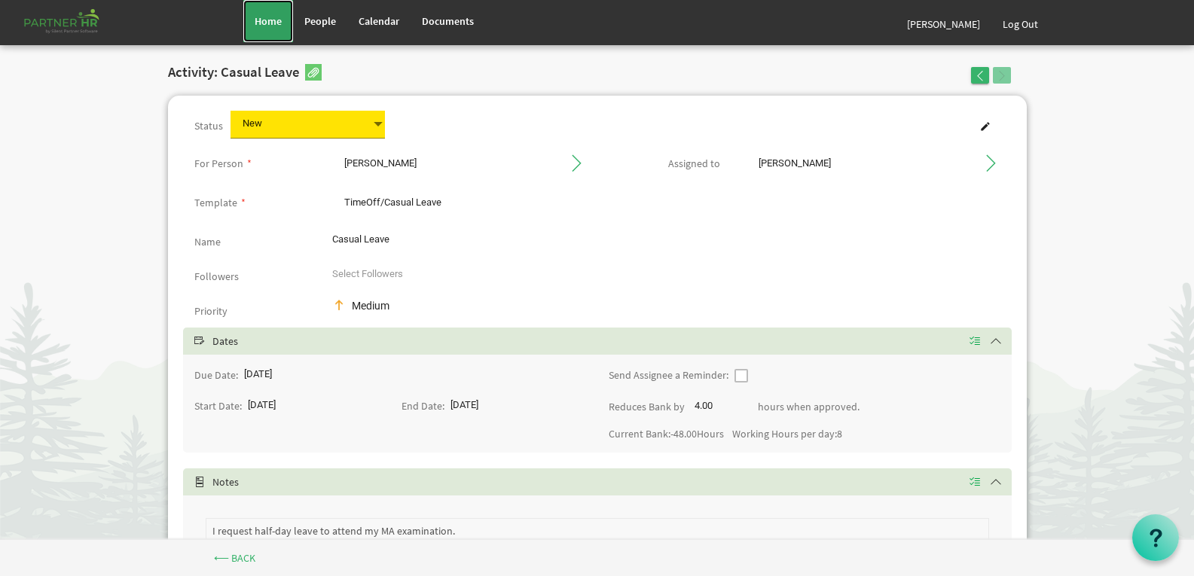
click at [287, 29] on link "Home" at bounding box center [268, 21] width 50 height 42
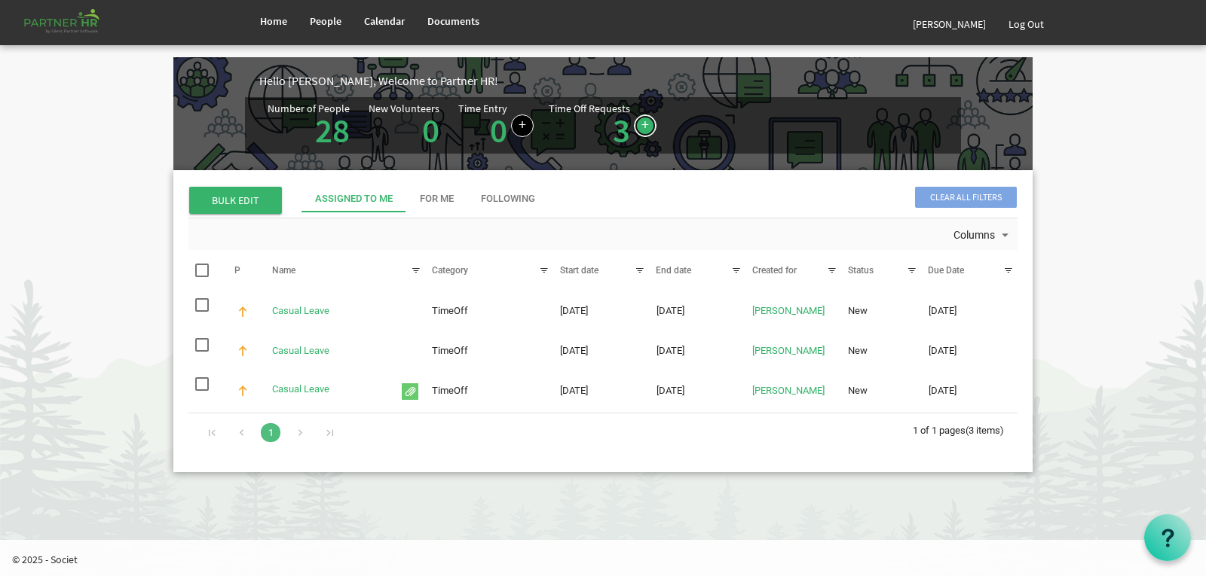
click at [634, 124] on link at bounding box center [645, 126] width 23 height 23
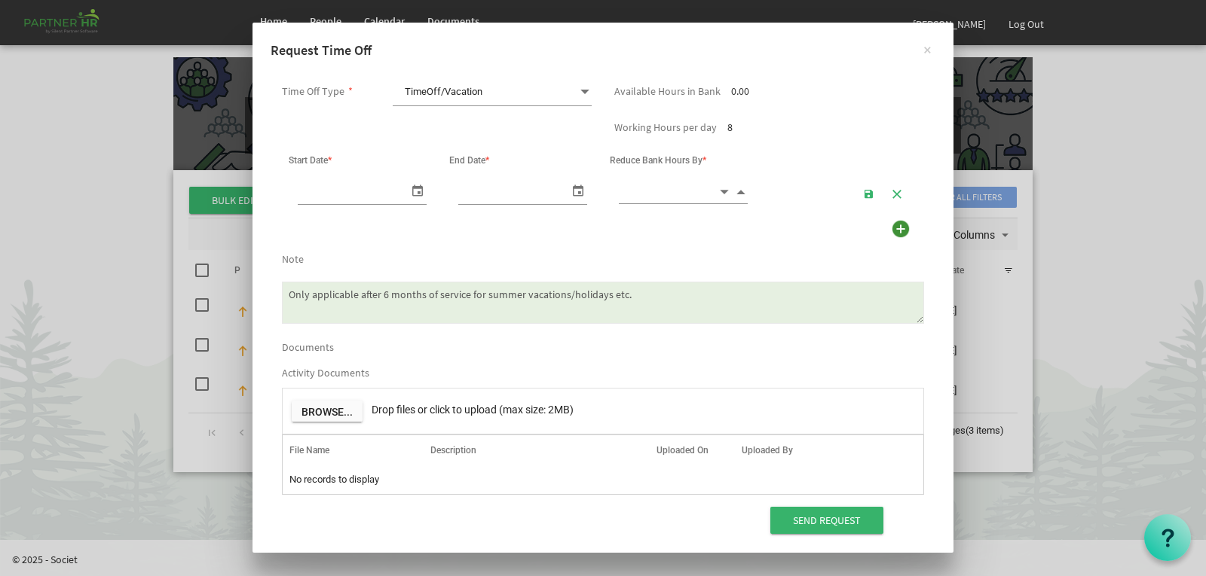
scroll to position [0, 16]
click at [527, 92] on span "TimeOff/Vacation TimeOff/Vacation" at bounding box center [492, 92] width 199 height 28
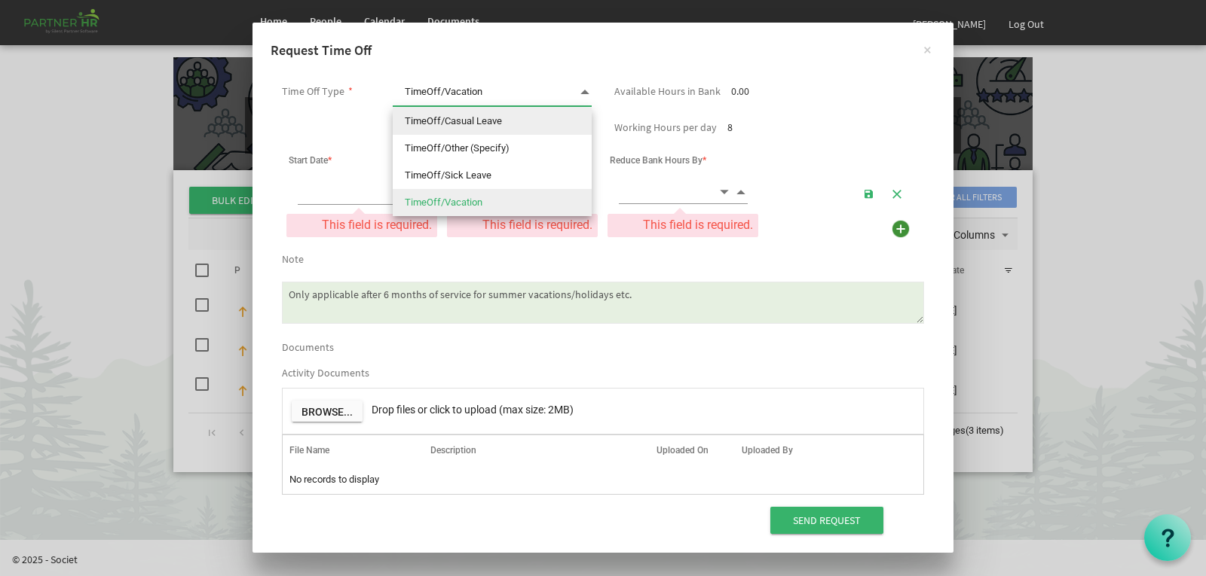
click at [488, 118] on li "TimeOff/Casual Leave" at bounding box center [492, 121] width 199 height 27
type input "TimeOff/Casual Leave"
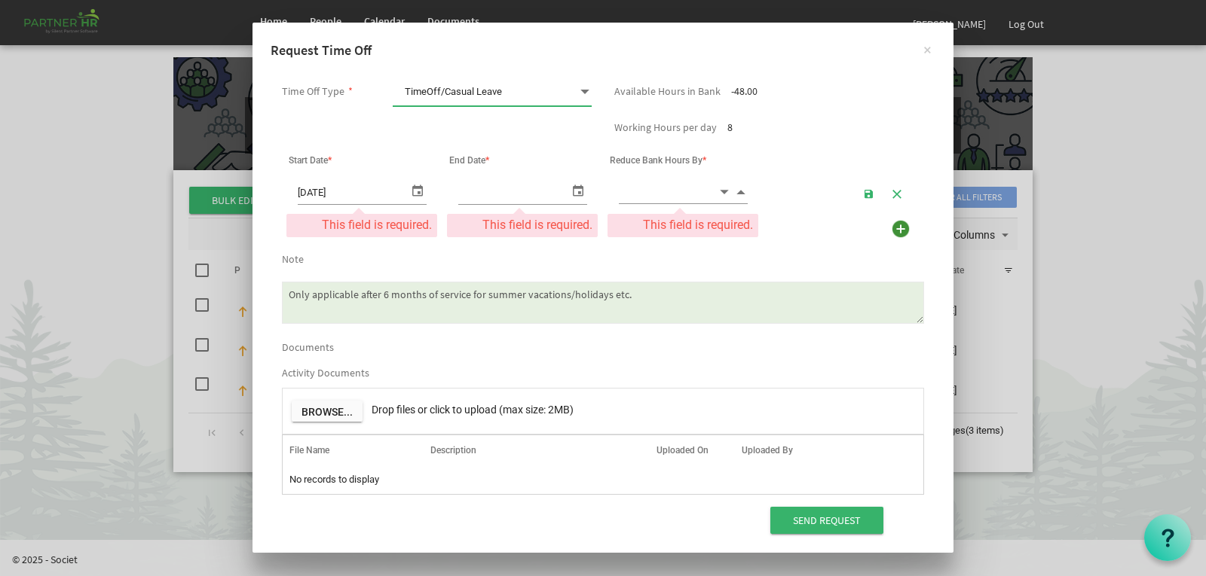
click at [419, 190] on span "select" at bounding box center [417, 190] width 18 height 22
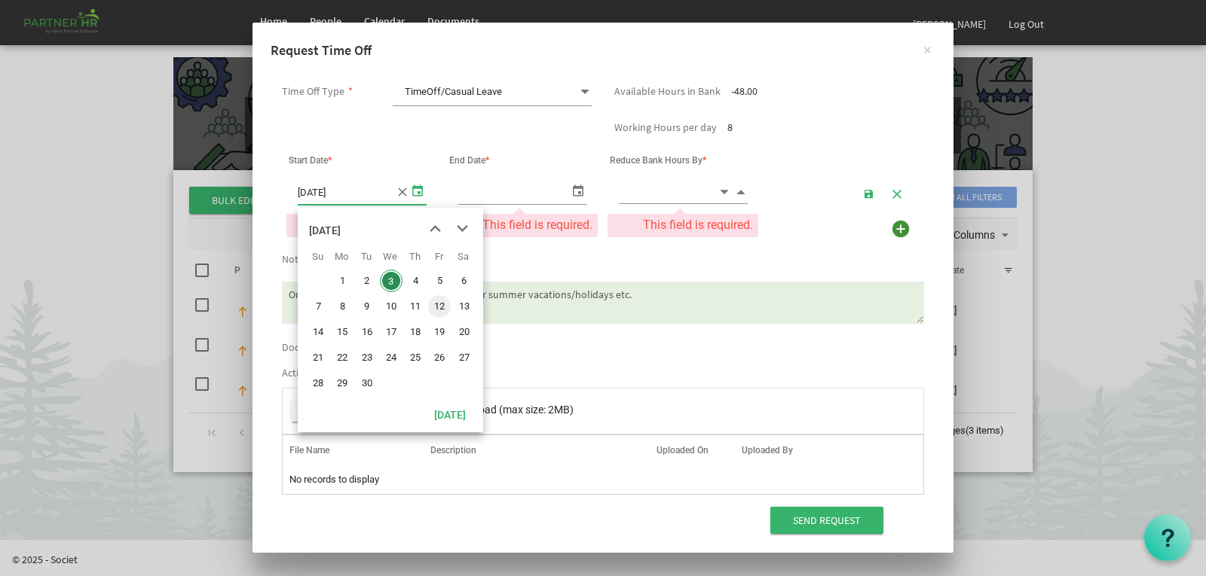
click at [440, 307] on span "12" at bounding box center [439, 306] width 23 height 23
type input "[DATE]"
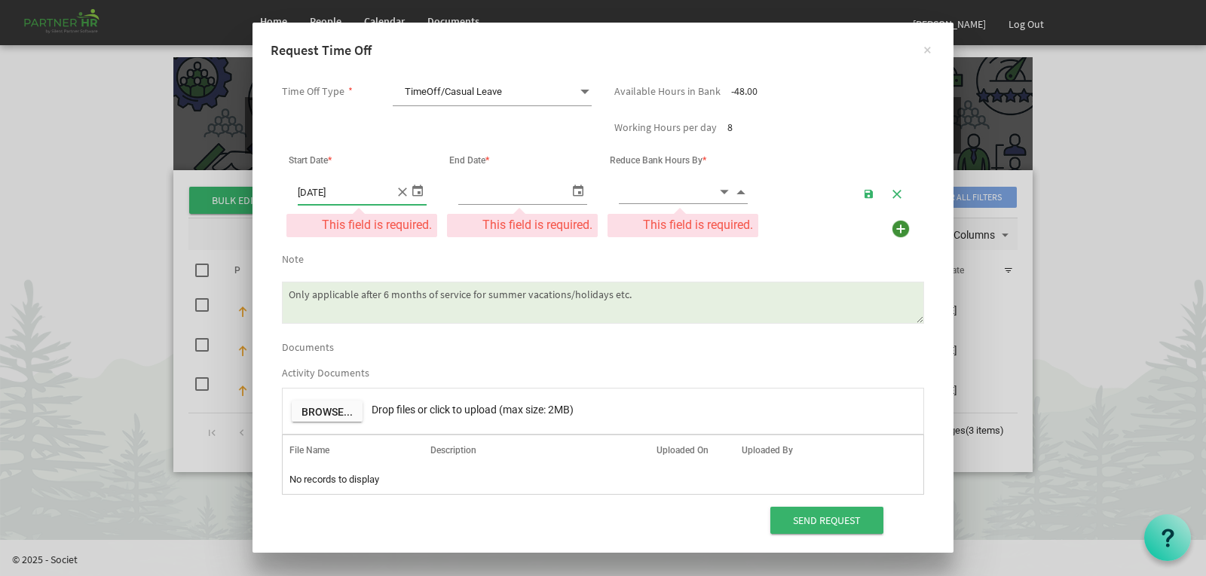
type input "[DATE]"
click at [584, 187] on span "select" at bounding box center [578, 190] width 18 height 22
click at [737, 194] on span "Increment value" at bounding box center [741, 191] width 14 height 17
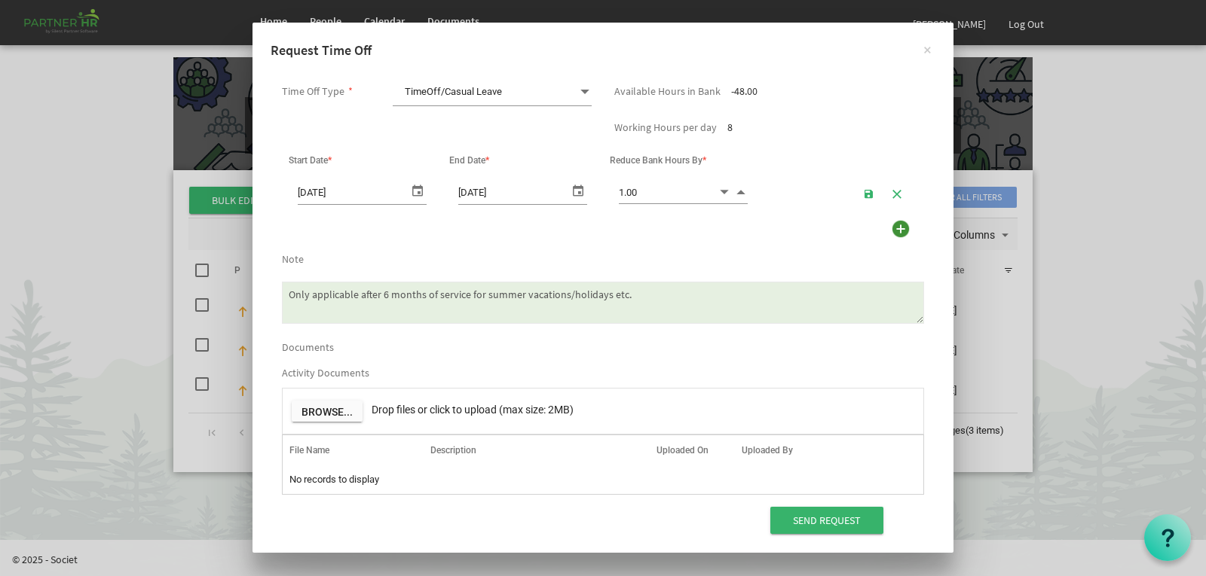
click at [737, 194] on span "Increment value" at bounding box center [741, 191] width 14 height 17
type input "4.00"
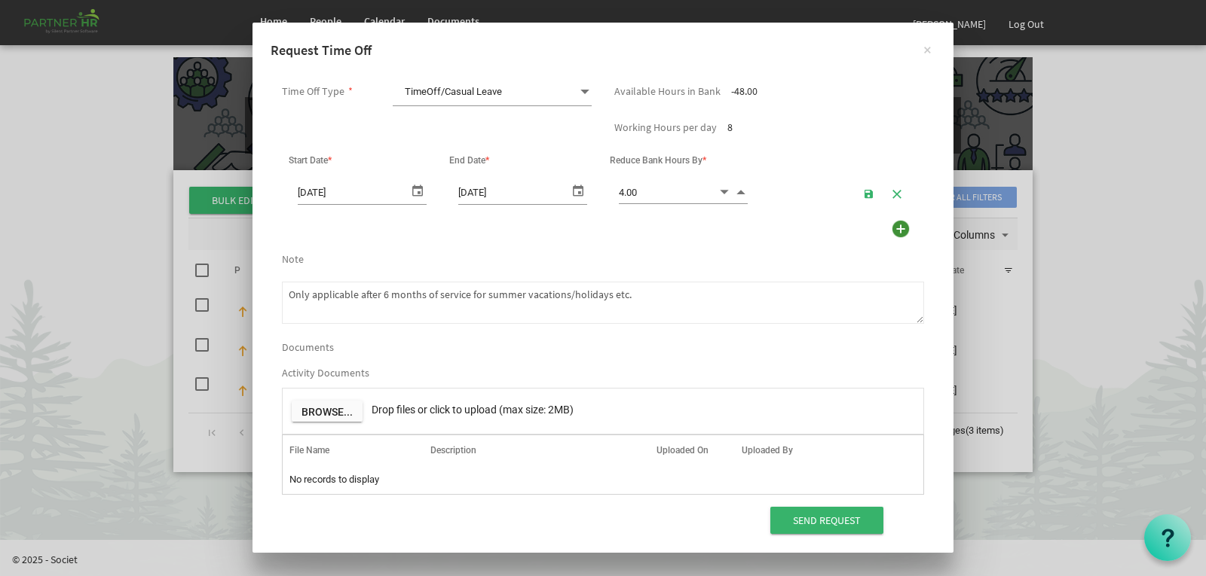
click at [612, 297] on textarea "Only applicable after 6 months of service for summer vacations/holidays etc." at bounding box center [603, 303] width 642 height 42
drag, startPoint x: 654, startPoint y: 295, endPoint x: 208, endPoint y: 313, distance: 446.4
click at [208, 313] on div "× Request Time Off Time Off Type * TimeOff/Casual Leave TimeOff/Casual Leave Av…" at bounding box center [603, 288] width 1206 height 576
paste textarea "Kindly grant me half day leave for my MA exam"
type textarea "Kindly grant me half day leave for my MA exam."
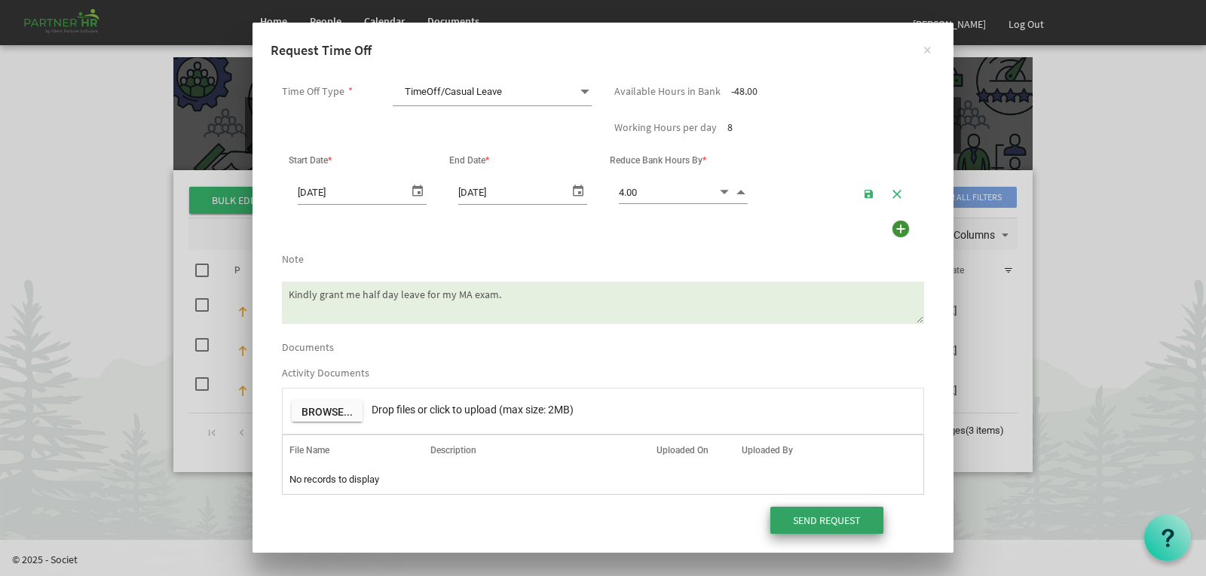
click at [791, 516] on input "Send Request" at bounding box center [826, 520] width 113 height 27
